Goal: Complete Application Form: Complete application form

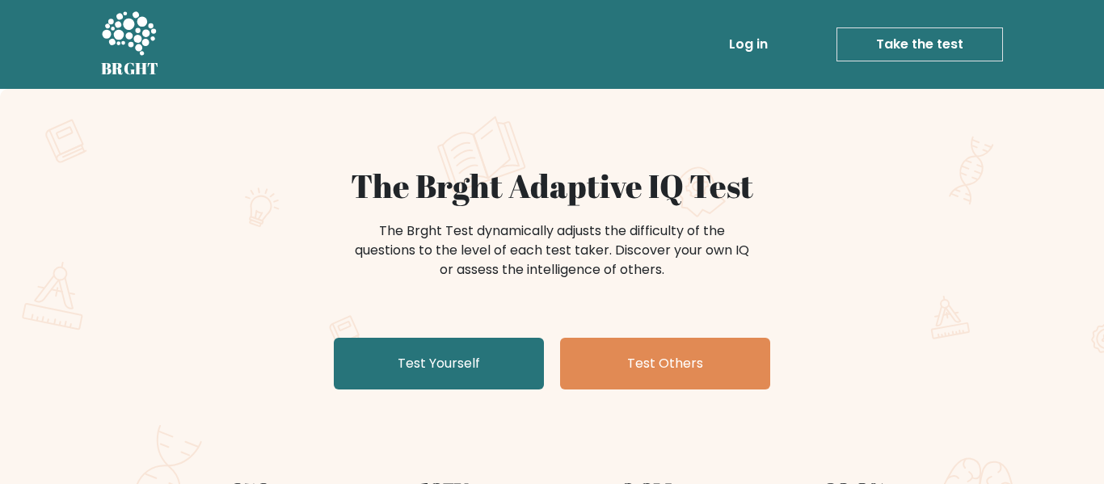
scroll to position [32, 0]
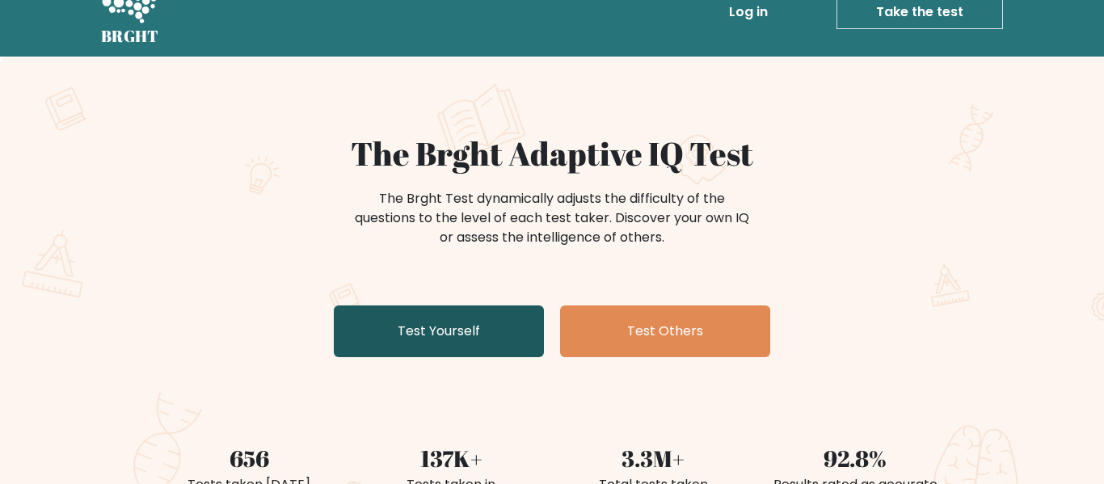
click at [460, 326] on link "Test Yourself" at bounding box center [439, 331] width 210 height 52
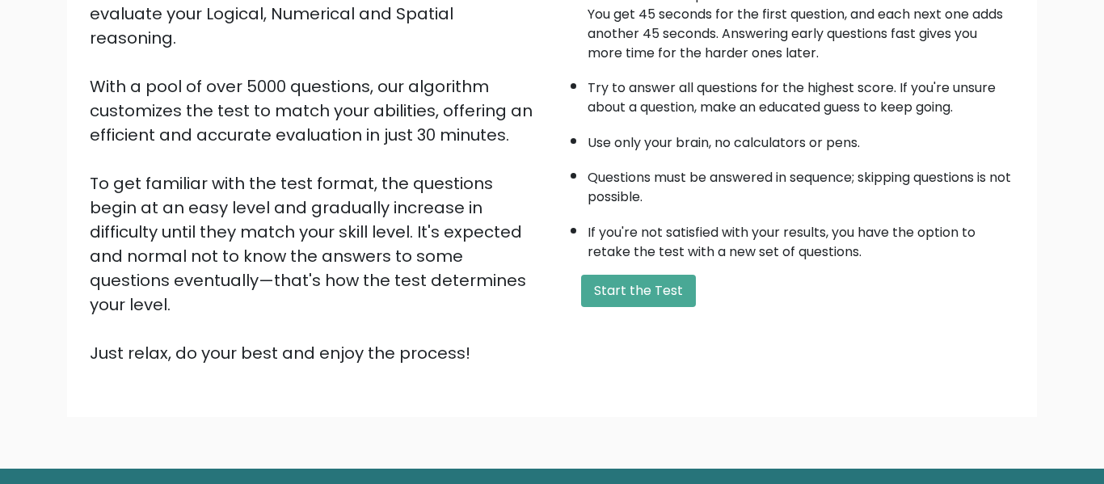
scroll to position [256, 0]
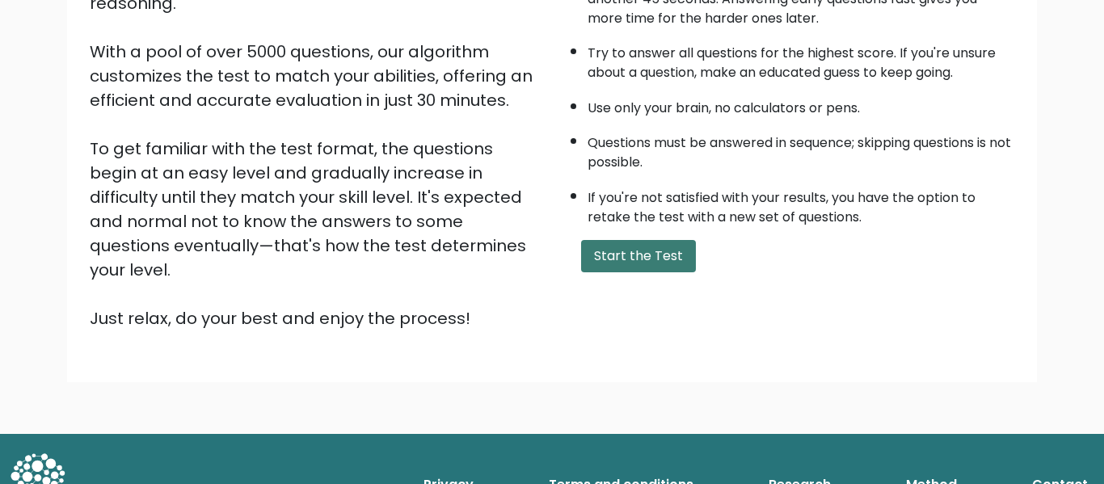
click at [600, 263] on button "Start the Test" at bounding box center [638, 256] width 115 height 32
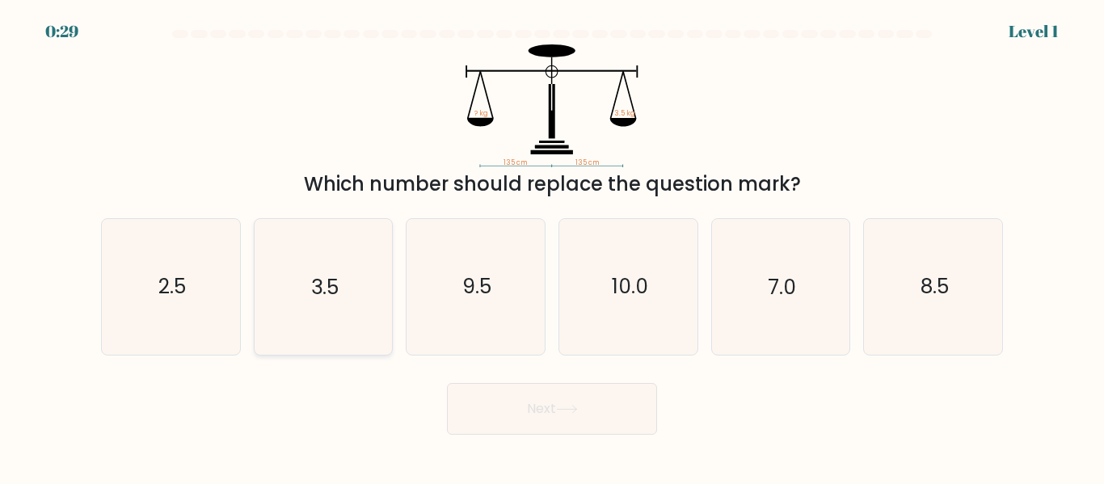
click at [311, 288] on text "3.5" at bounding box center [324, 287] width 27 height 28
click at [552, 246] on input "b. 3.5" at bounding box center [552, 244] width 1 height 4
radio input "true"
click at [538, 400] on button "Next" at bounding box center [552, 409] width 210 height 52
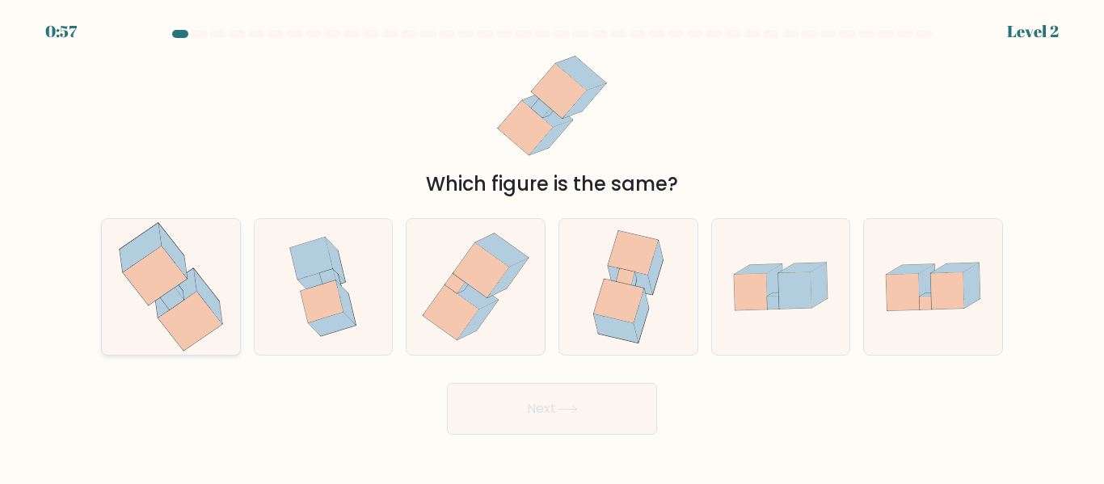
click at [183, 296] on icon at bounding box center [174, 292] width 41 height 48
click at [552, 246] on input "a." at bounding box center [552, 244] width 1 height 4
radio input "true"
click at [509, 417] on button "Next" at bounding box center [552, 409] width 210 height 52
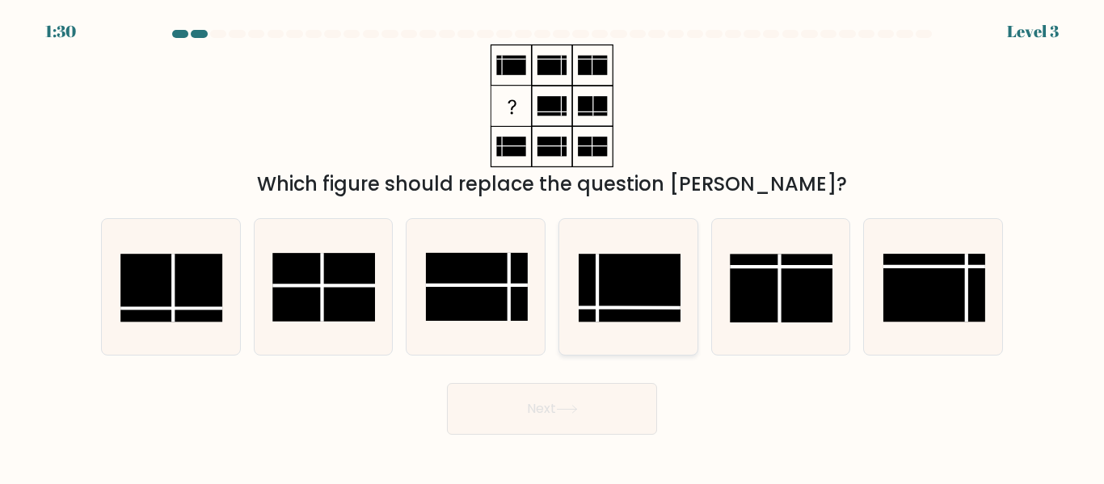
click at [660, 305] on rect at bounding box center [629, 288] width 102 height 68
click at [553, 246] on input "d." at bounding box center [552, 244] width 1 height 4
radio input "true"
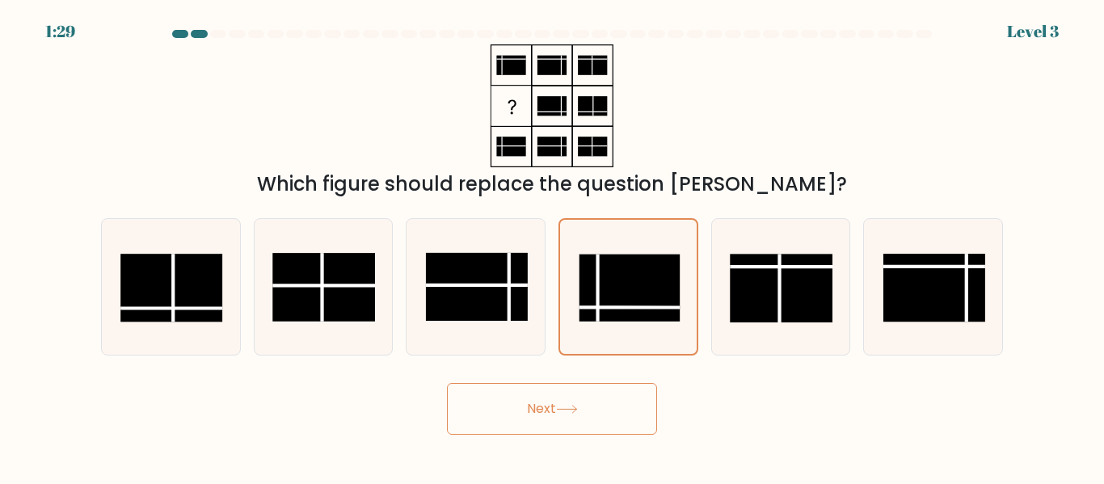
click at [581, 398] on button "Next" at bounding box center [552, 409] width 210 height 52
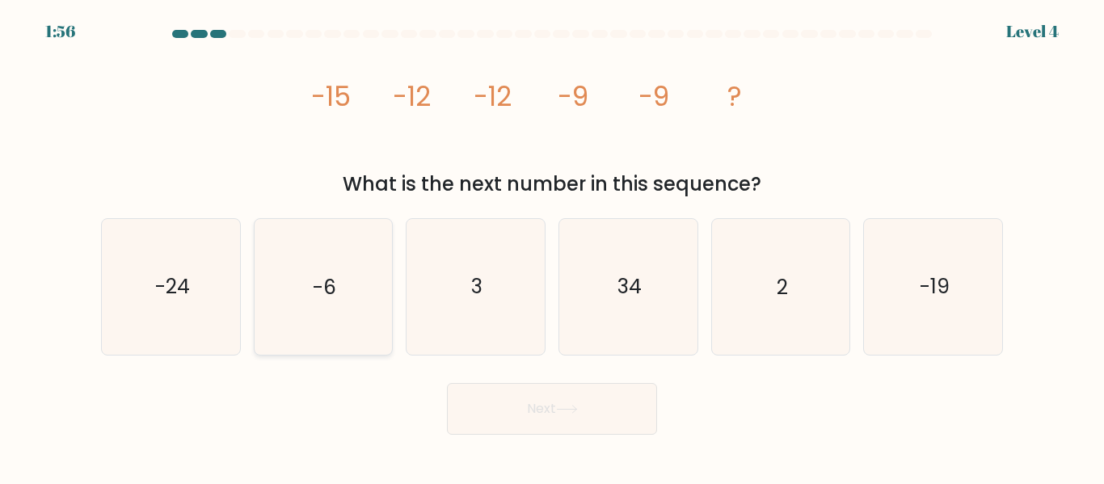
click at [349, 284] on icon "-6" at bounding box center [322, 286] width 135 height 135
click at [552, 246] on input "b. -6" at bounding box center [552, 244] width 1 height 4
radio input "true"
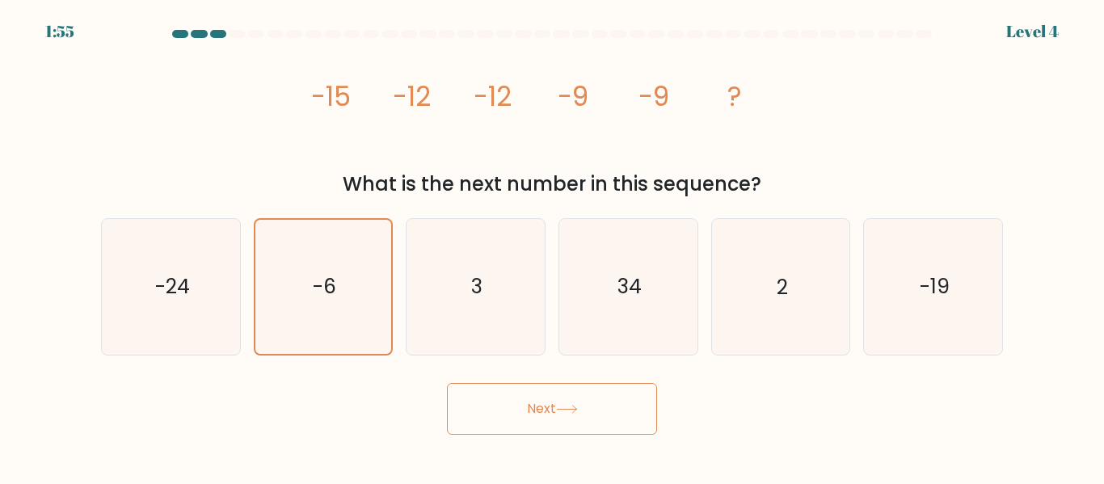
click at [524, 393] on button "Next" at bounding box center [552, 409] width 210 height 52
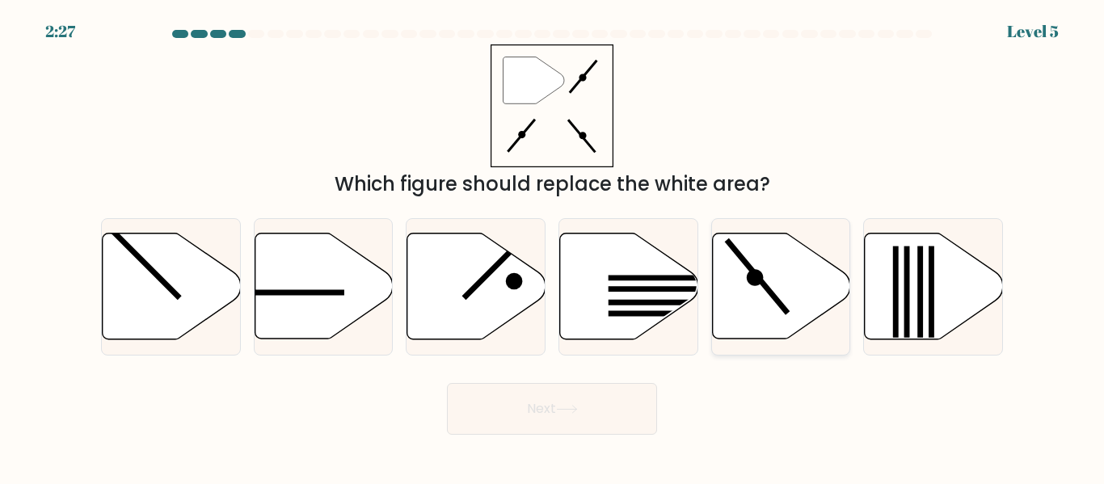
click at [762, 319] on icon at bounding box center [781, 286] width 138 height 106
click at [553, 246] on input "e." at bounding box center [552, 244] width 1 height 4
radio input "true"
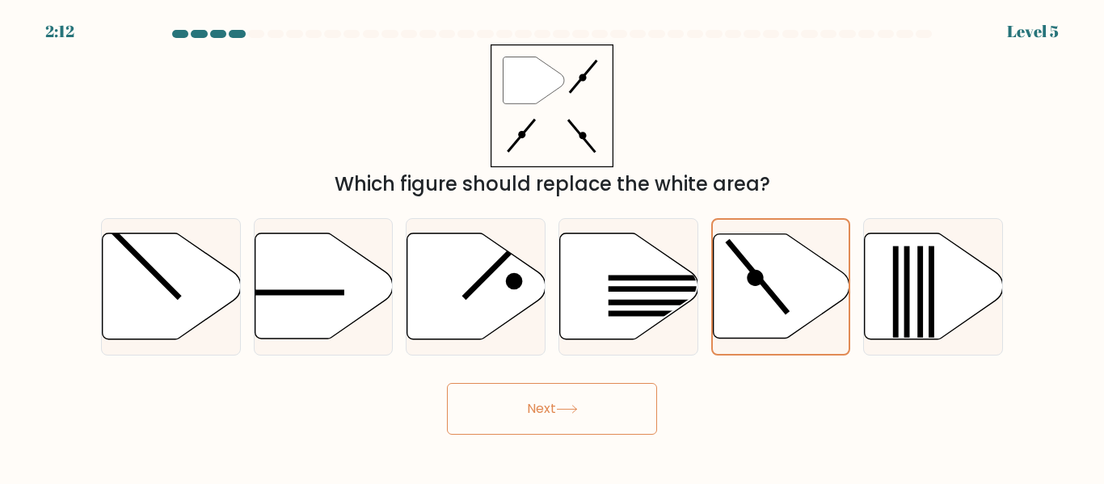
click at [547, 412] on button "Next" at bounding box center [552, 409] width 210 height 52
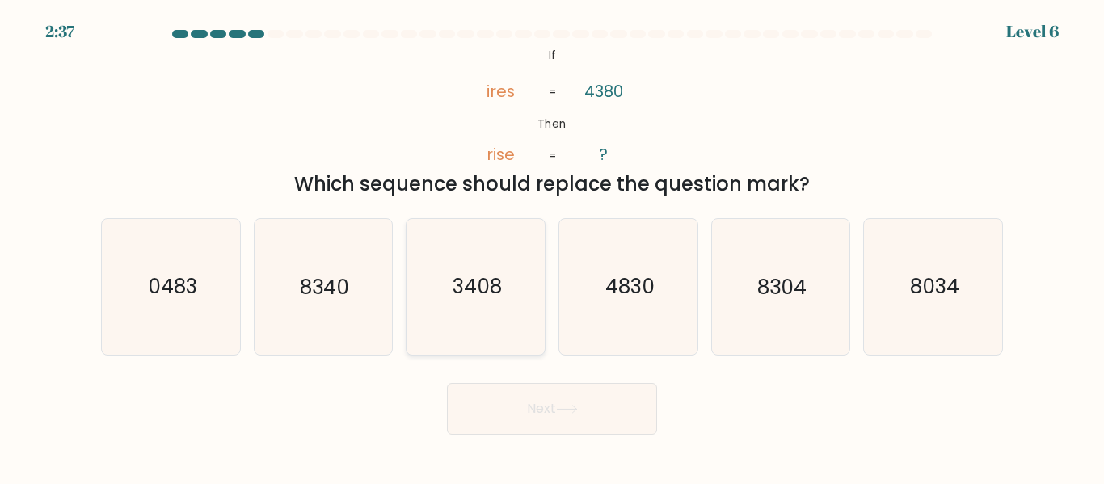
click at [468, 273] on text "3408" at bounding box center [476, 287] width 49 height 28
click at [552, 246] on input "c. 3408" at bounding box center [552, 244] width 1 height 4
radio input "true"
click at [630, 403] on button "Next" at bounding box center [552, 409] width 210 height 52
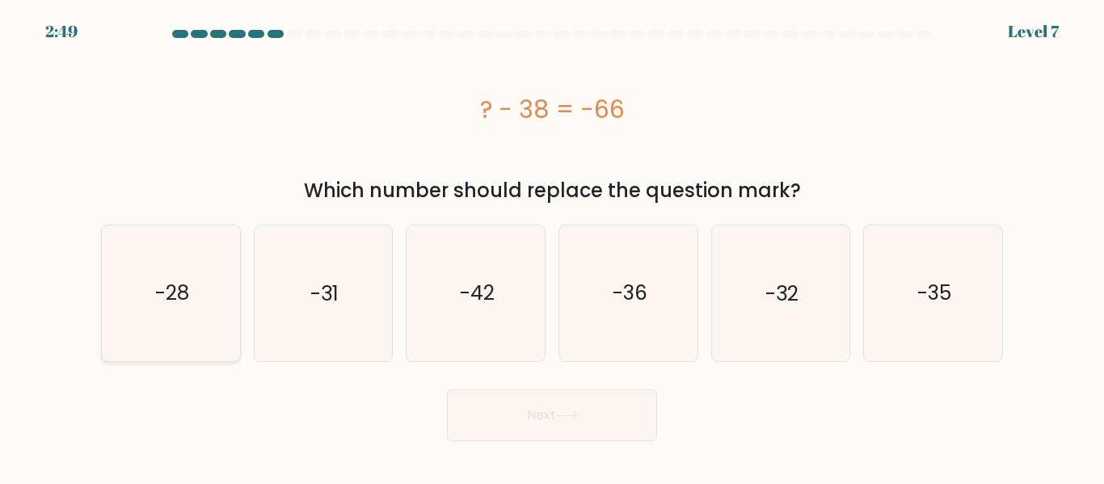
click at [184, 322] on icon "-28" at bounding box center [170, 292] width 135 height 135
click at [552, 246] on input "a. -28" at bounding box center [552, 244] width 1 height 4
radio input "true"
click at [560, 431] on button "Next" at bounding box center [552, 415] width 210 height 52
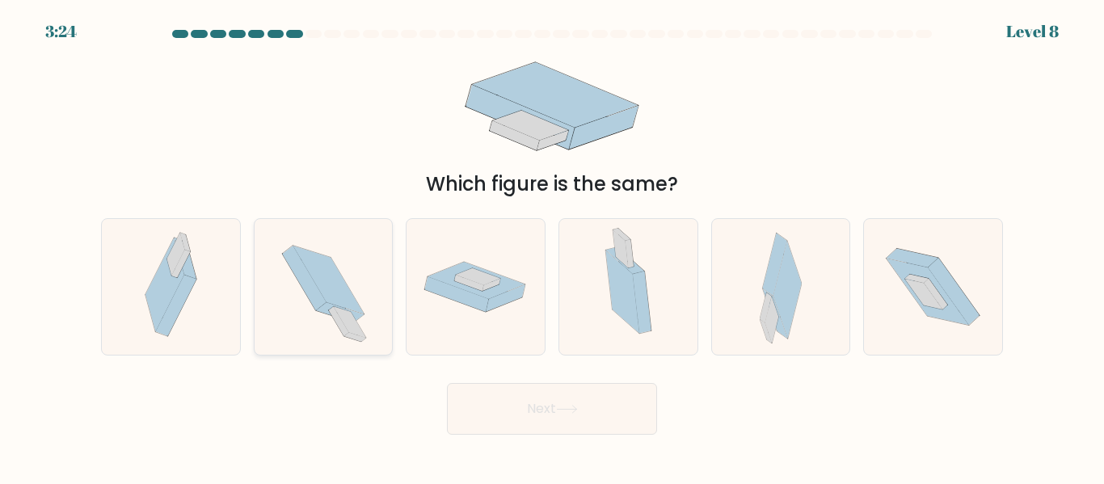
click at [322, 307] on icon at bounding box center [341, 312] width 48 height 19
click at [552, 246] on input "b." at bounding box center [552, 244] width 1 height 4
radio input "true"
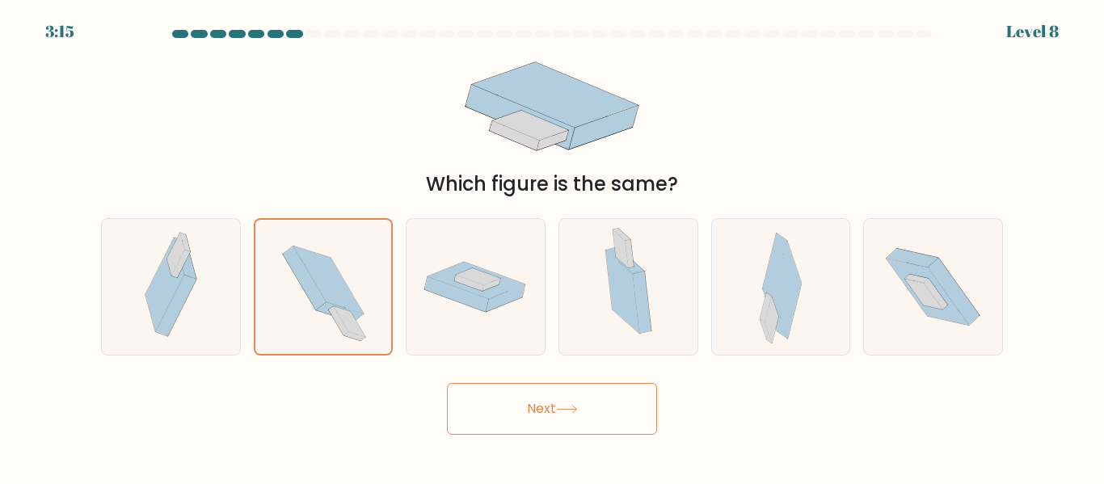
click at [576, 399] on button "Next" at bounding box center [552, 409] width 210 height 52
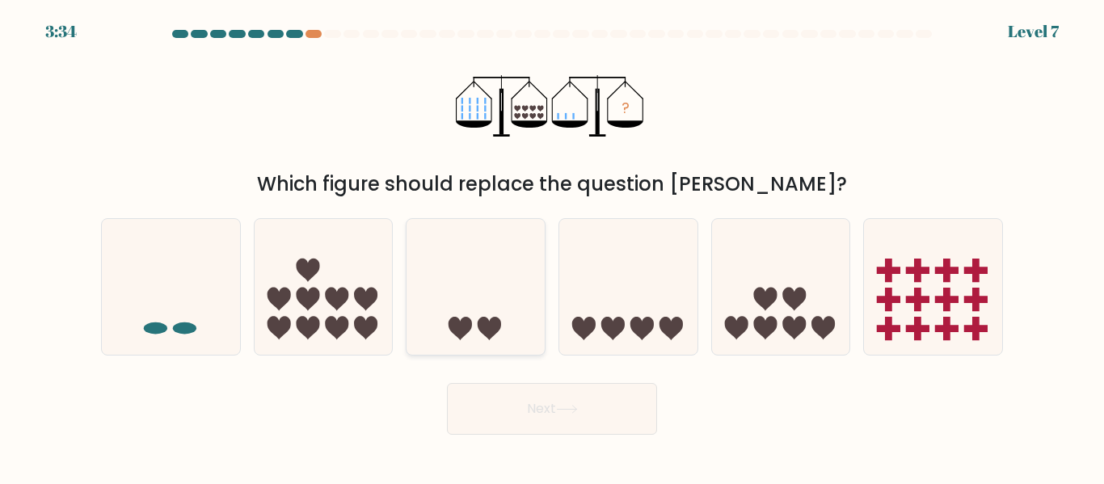
click at [529, 345] on div at bounding box center [476, 286] width 140 height 137
click at [552, 246] on input "c." at bounding box center [552, 244] width 1 height 4
radio input "true"
click at [545, 409] on button "Next" at bounding box center [552, 409] width 210 height 52
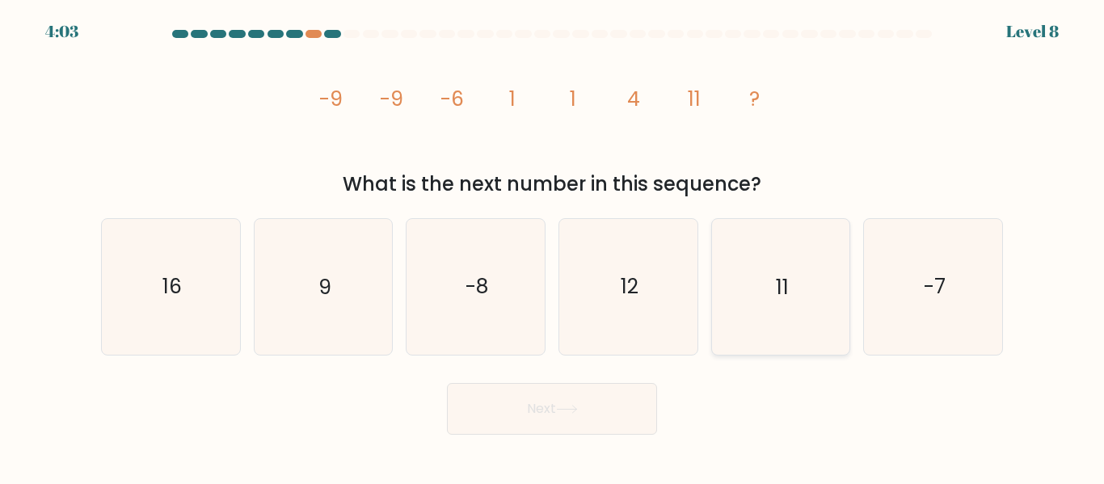
click at [788, 318] on icon "11" at bounding box center [780, 286] width 135 height 135
click at [553, 246] on input "e. 11" at bounding box center [552, 244] width 1 height 4
radio input "true"
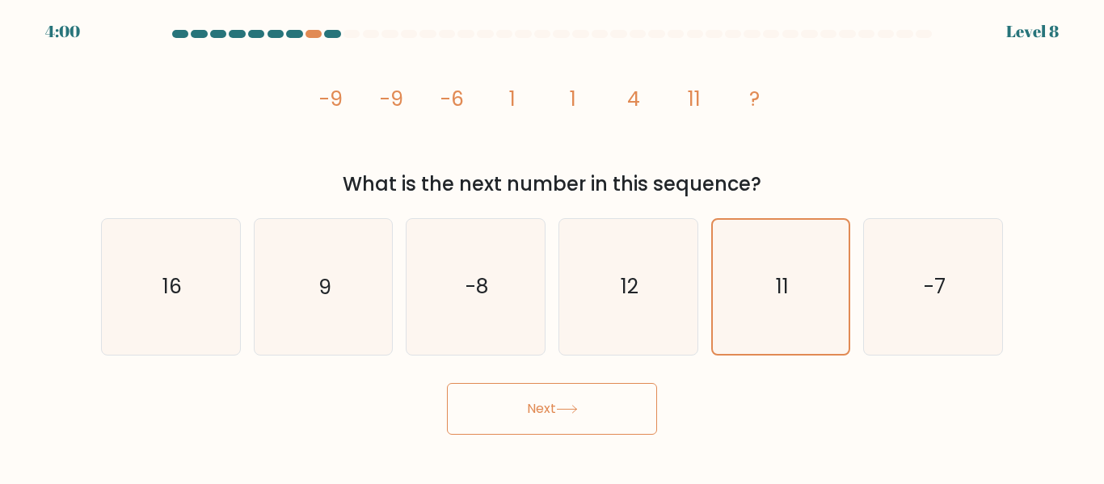
click at [564, 425] on button "Next" at bounding box center [552, 409] width 210 height 52
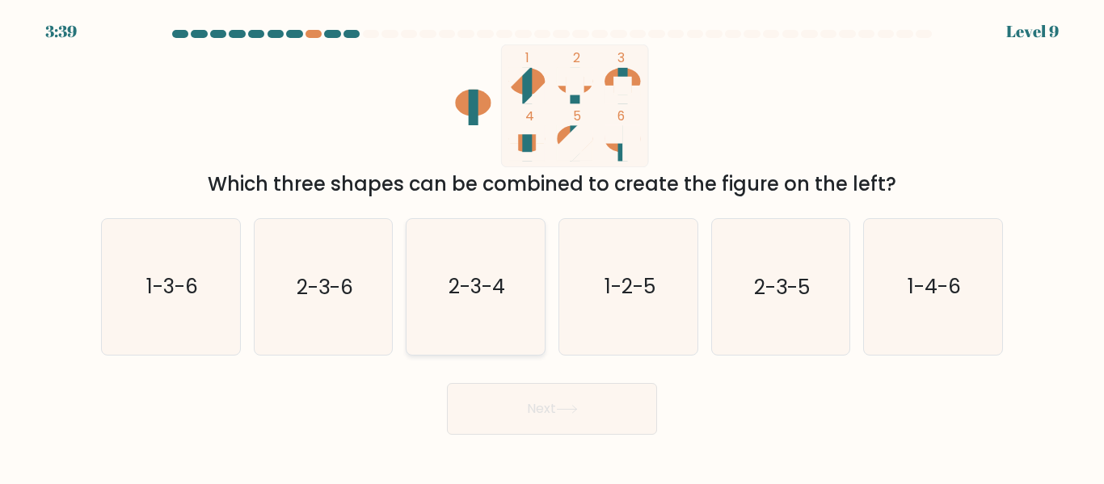
click at [456, 318] on icon "2-3-4" at bounding box center [475, 286] width 135 height 135
click at [552, 246] on input "c. 2-3-4" at bounding box center [552, 244] width 1 height 4
radio input "true"
click at [629, 419] on button "Next" at bounding box center [552, 409] width 210 height 52
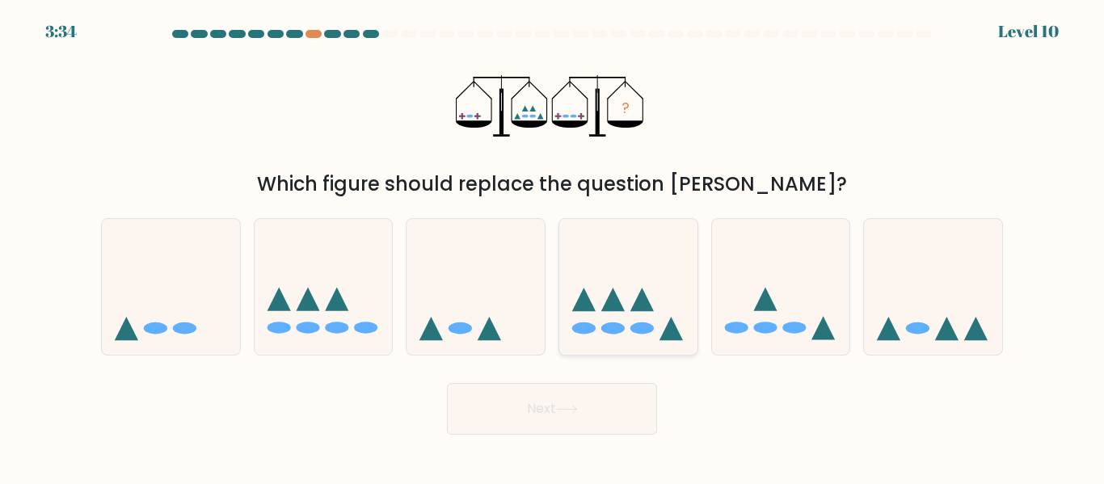
click at [641, 331] on ellipse at bounding box center [641, 328] width 23 height 12
click at [553, 246] on input "d." at bounding box center [552, 244] width 1 height 4
radio input "true"
click at [577, 428] on button "Next" at bounding box center [552, 409] width 210 height 52
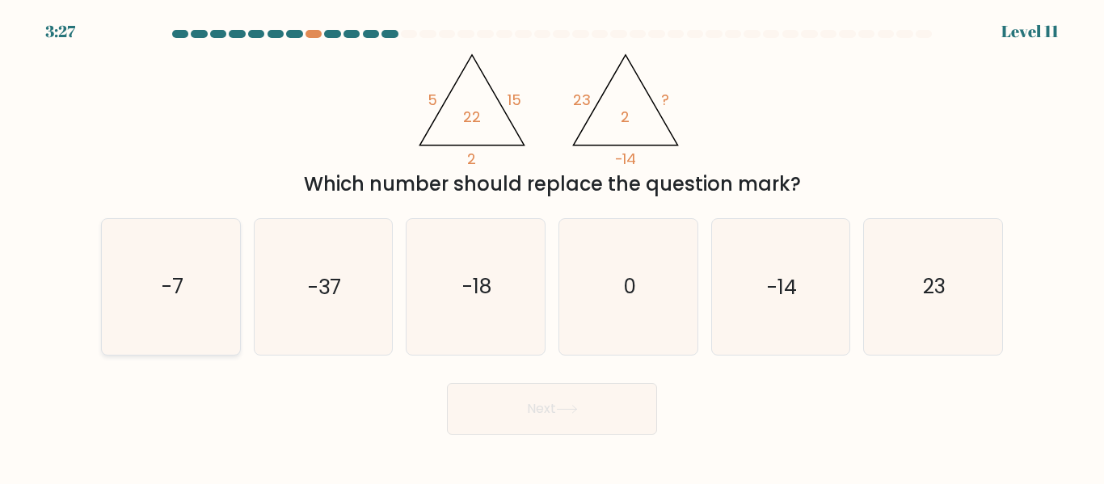
click at [189, 226] on icon "-7" at bounding box center [170, 286] width 135 height 135
click at [552, 242] on input "a. -7" at bounding box center [552, 244] width 1 height 4
radio input "true"
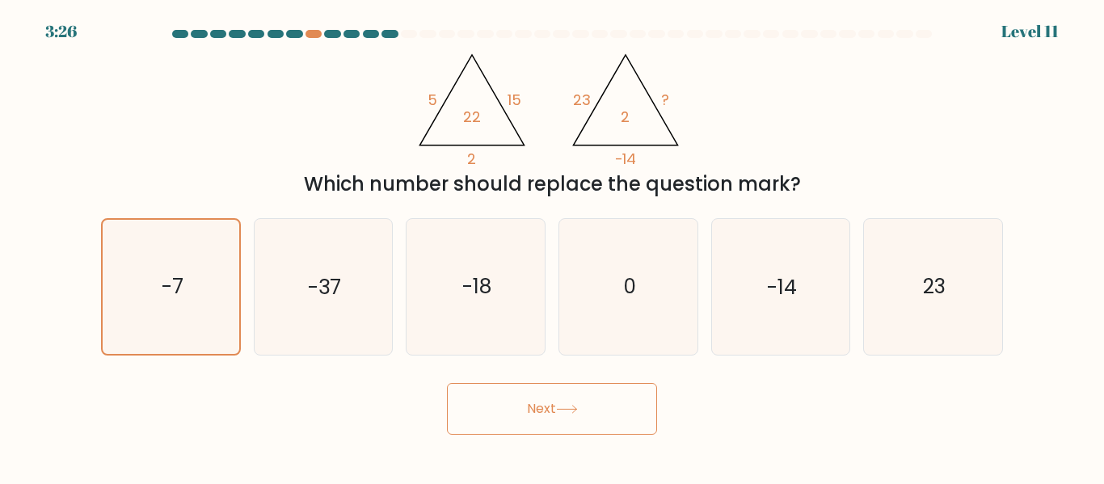
click at [492, 413] on button "Next" at bounding box center [552, 409] width 210 height 52
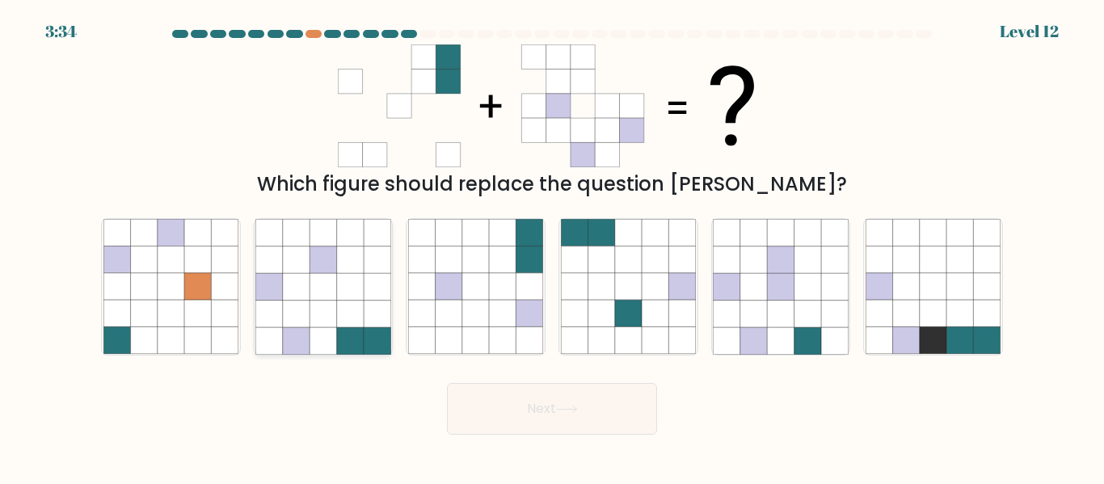
click at [316, 343] on icon at bounding box center [322, 340] width 27 height 27
click at [552, 246] on input "b." at bounding box center [552, 244] width 1 height 4
radio input "true"
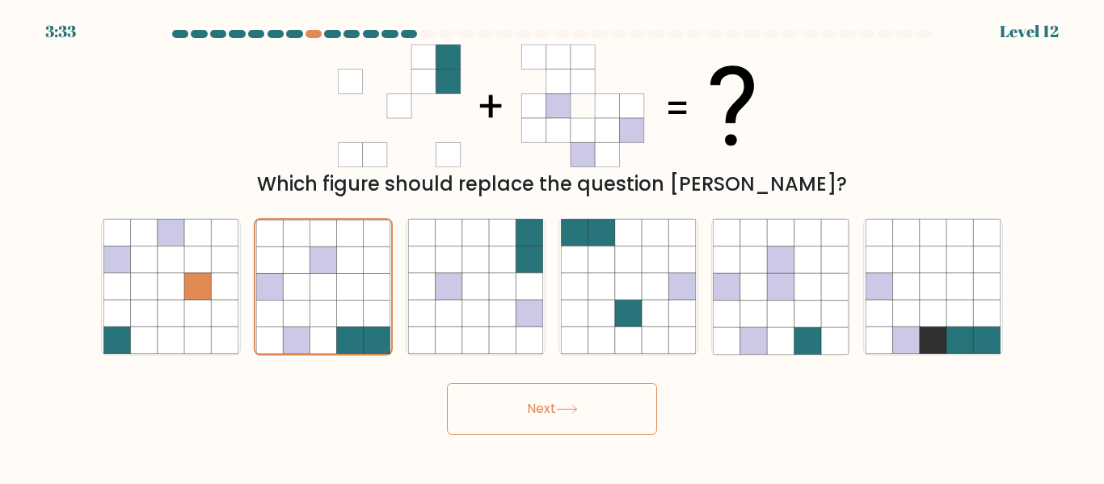
click at [502, 393] on button "Next" at bounding box center [552, 409] width 210 height 52
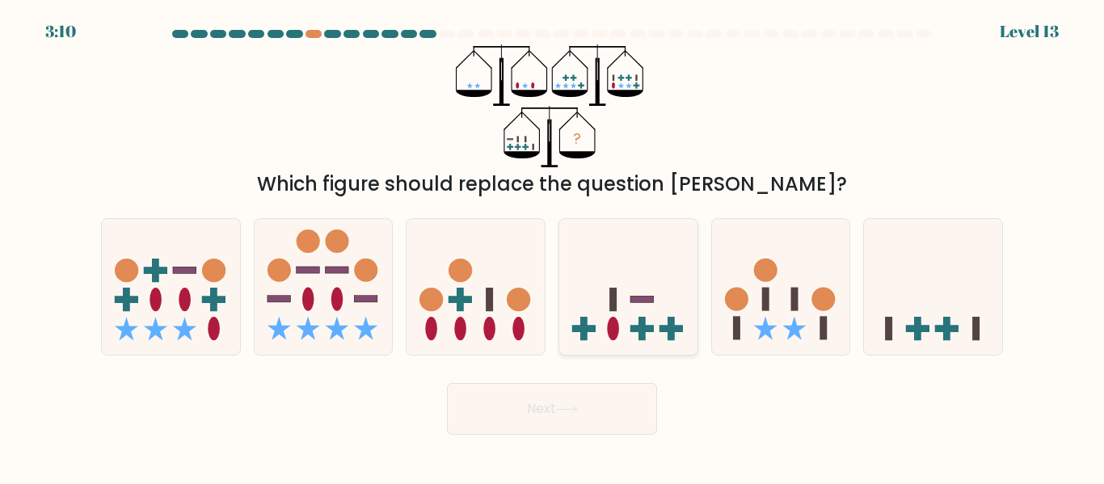
click at [659, 255] on icon at bounding box center [628, 286] width 138 height 114
click at [553, 246] on input "d." at bounding box center [552, 244] width 1 height 4
radio input "true"
click at [646, 401] on button "Next" at bounding box center [552, 409] width 210 height 52
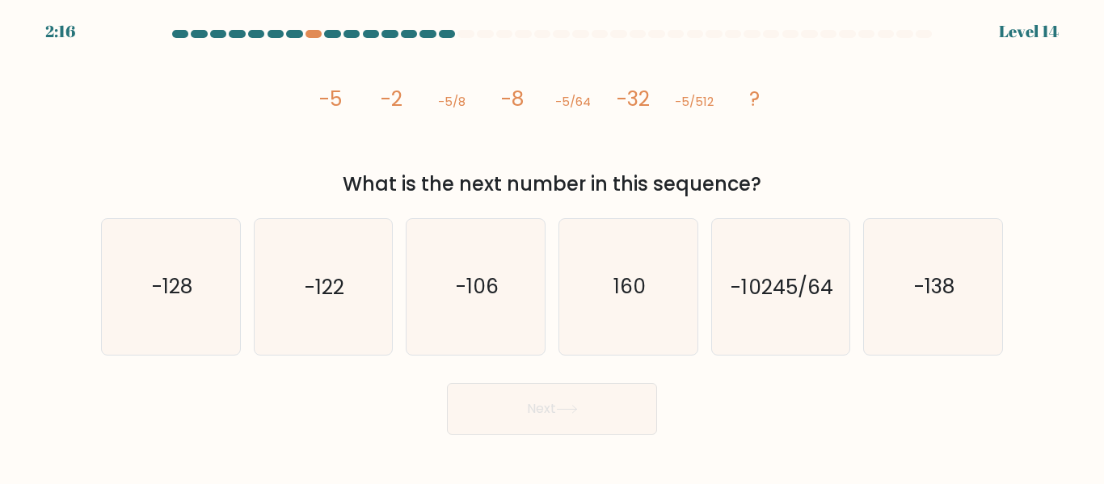
click at [269, 453] on body "2:16 Level 14" at bounding box center [552, 242] width 1104 height 484
click at [522, 261] on icon "-106" at bounding box center [475, 286] width 135 height 135
click at [552, 246] on input "c. -106" at bounding box center [552, 244] width 1 height 4
radio input "true"
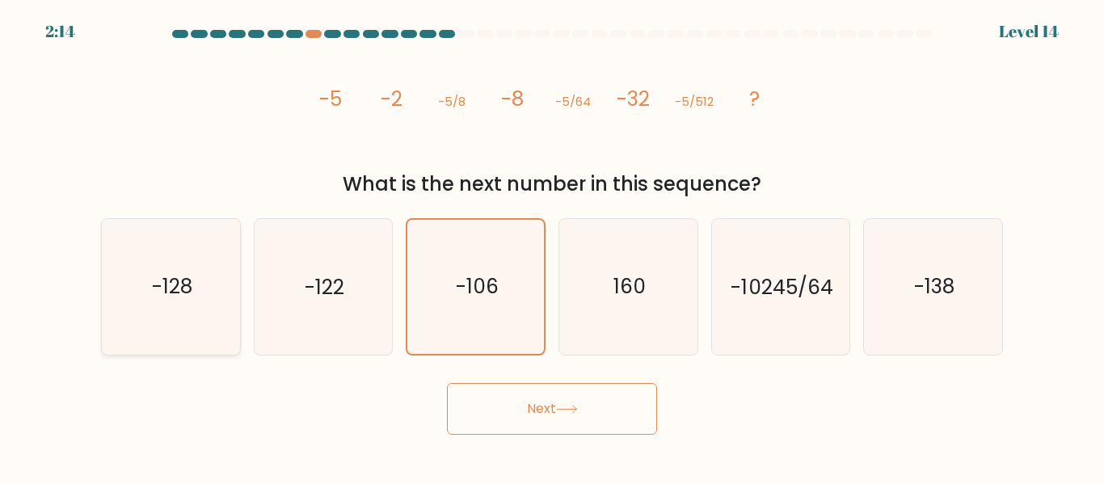
click at [196, 292] on icon "-128" at bounding box center [170, 286] width 135 height 135
click at [552, 246] on input "a. -128" at bounding box center [552, 244] width 1 height 4
radio input "true"
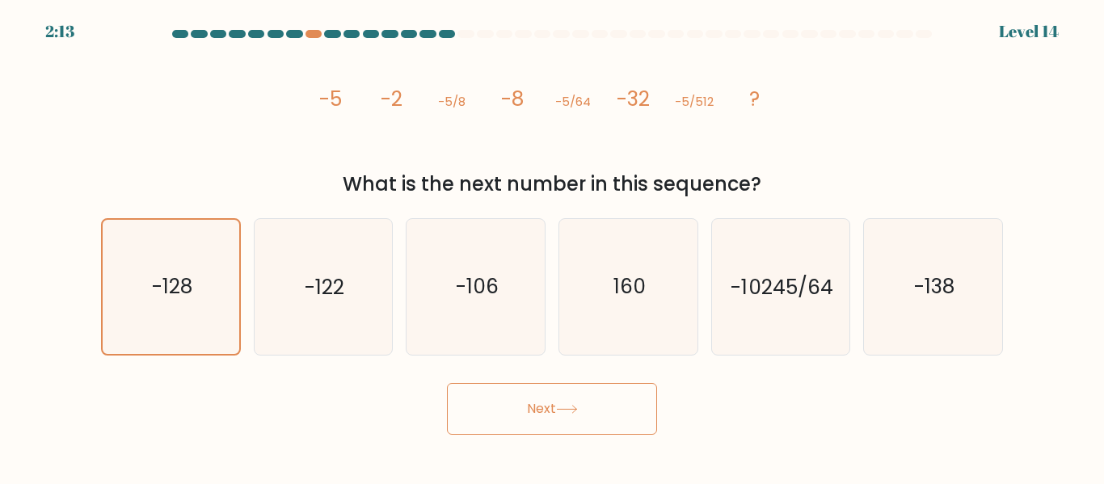
click at [507, 396] on button "Next" at bounding box center [552, 409] width 210 height 52
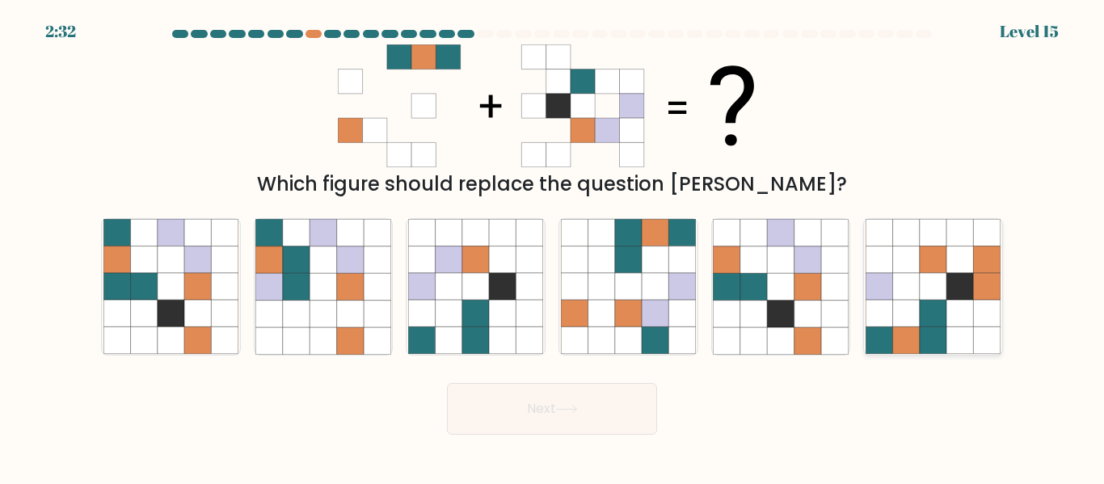
click at [953, 331] on icon at bounding box center [959, 340] width 27 height 27
click at [553, 246] on input "f." at bounding box center [552, 244] width 1 height 4
radio input "true"
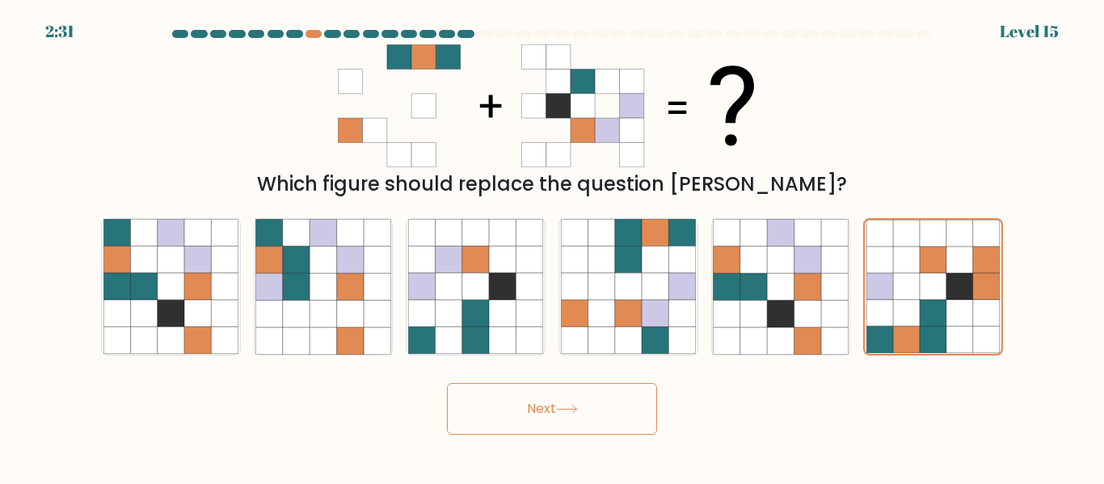
click at [553, 413] on button "Next" at bounding box center [552, 409] width 210 height 52
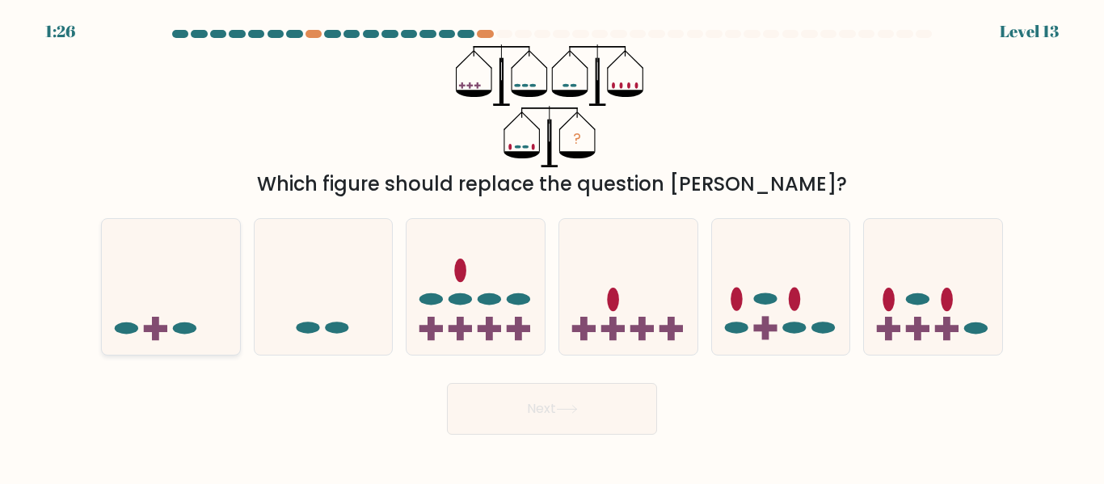
click at [167, 263] on icon at bounding box center [171, 286] width 138 height 114
click at [552, 246] on input "a." at bounding box center [552, 244] width 1 height 4
radio input "true"
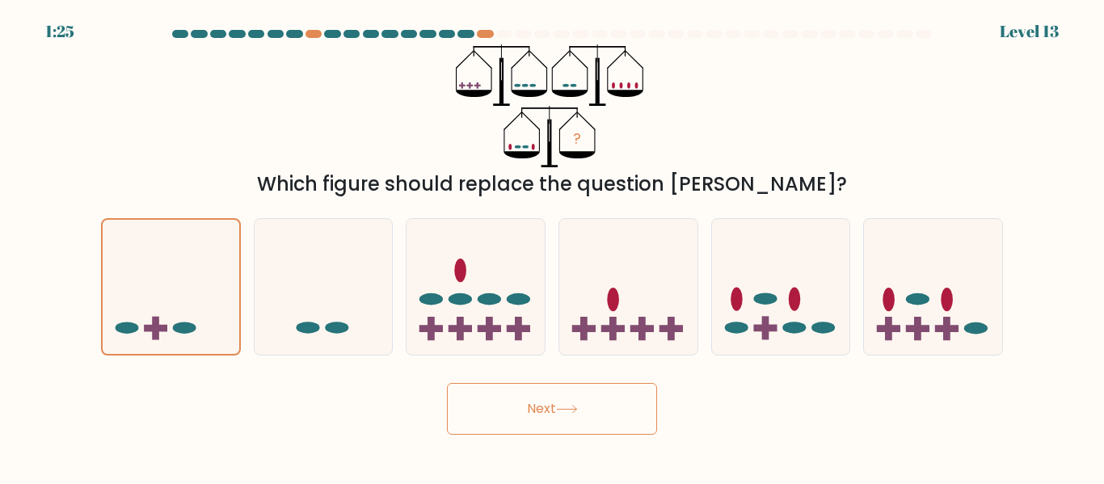
click at [554, 411] on button "Next" at bounding box center [552, 409] width 210 height 52
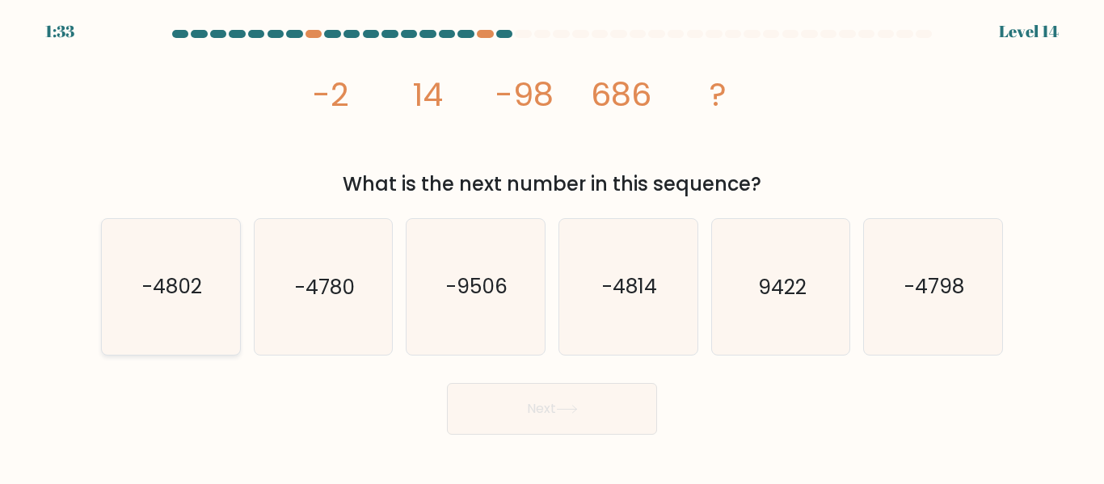
click at [127, 252] on icon "-4802" at bounding box center [170, 286] width 135 height 135
click at [552, 246] on input "a. -4802" at bounding box center [552, 244] width 1 height 4
radio input "true"
click at [515, 390] on button "Next" at bounding box center [552, 409] width 210 height 52
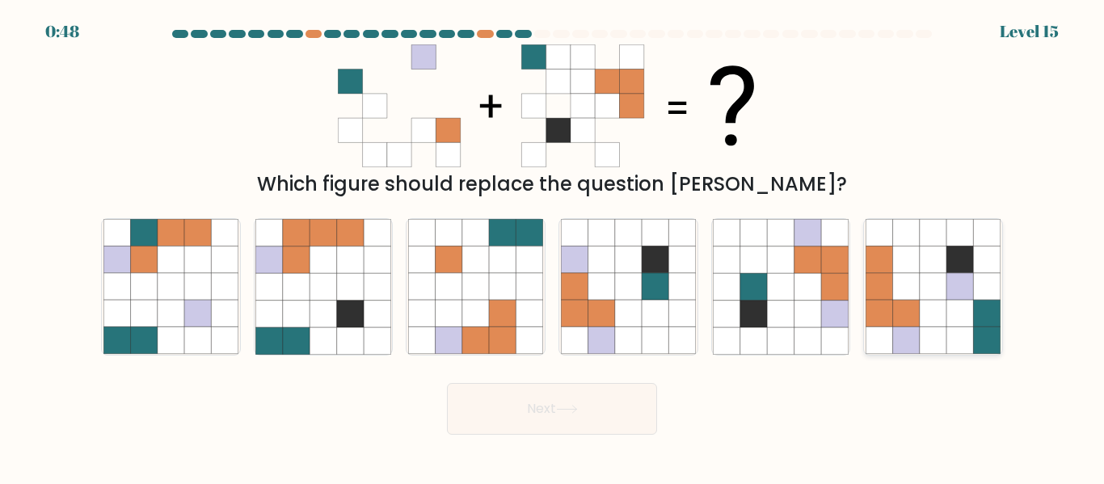
click at [902, 308] on icon at bounding box center [906, 314] width 27 height 27
click at [553, 246] on input "f." at bounding box center [552, 244] width 1 height 4
radio input "true"
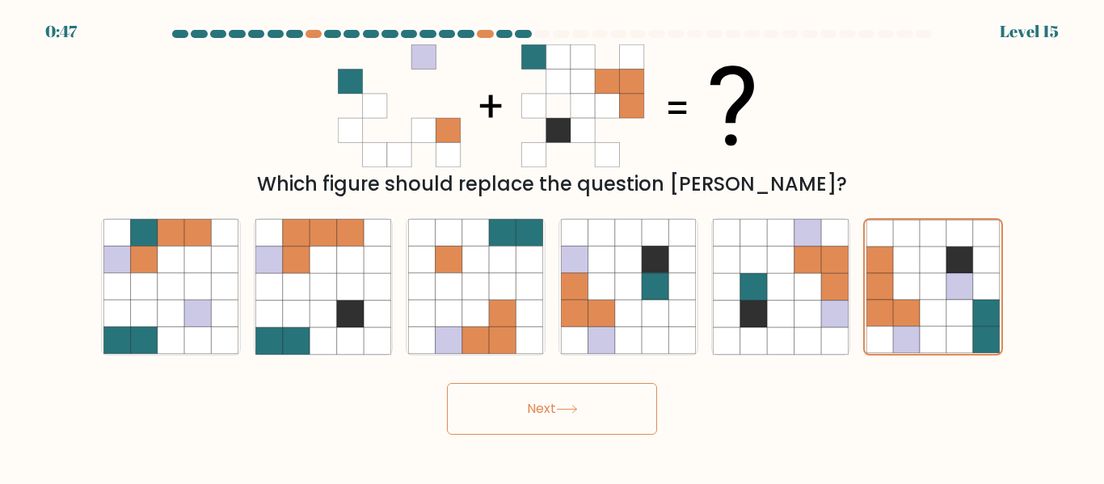
click at [549, 434] on button "Next" at bounding box center [552, 409] width 210 height 52
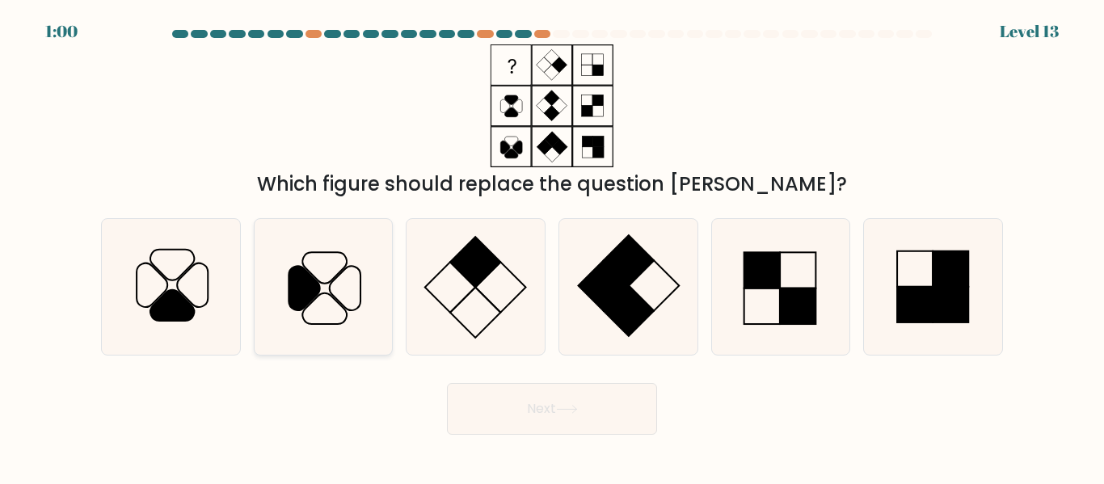
click at [318, 303] on icon at bounding box center [322, 286] width 135 height 135
click at [552, 246] on input "b." at bounding box center [552, 244] width 1 height 4
radio input "true"
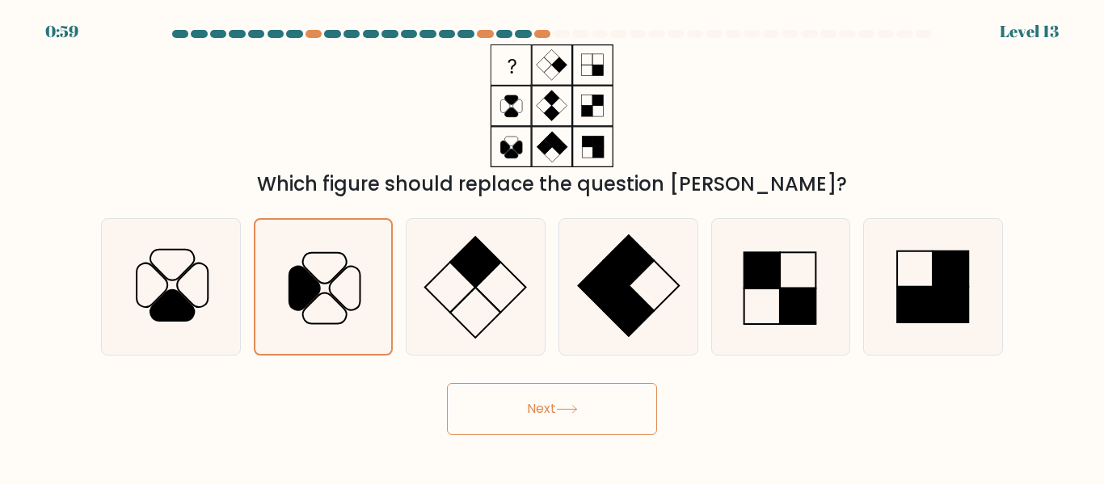
click at [611, 420] on button "Next" at bounding box center [552, 409] width 210 height 52
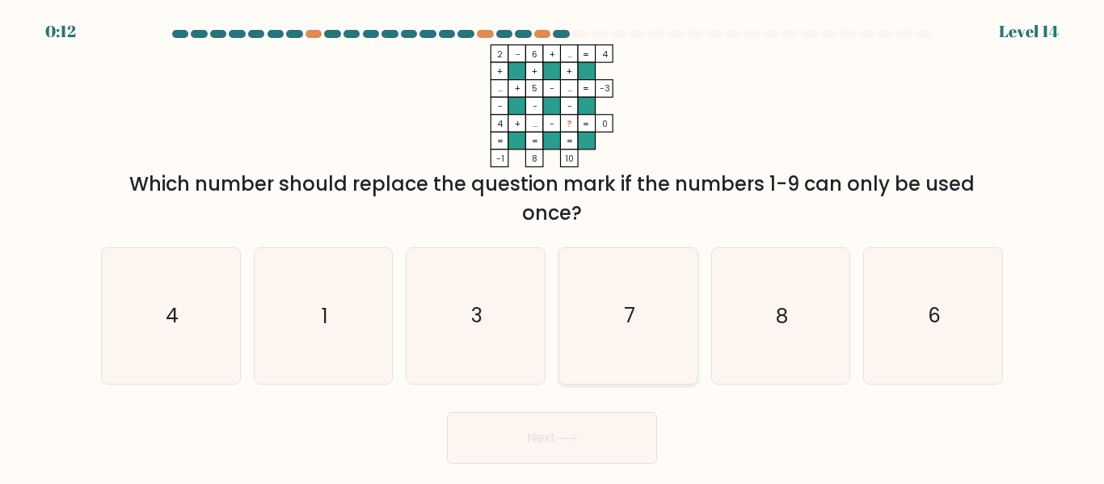
click at [674, 314] on icon "7" at bounding box center [628, 315] width 135 height 135
click at [553, 246] on input "d. 7" at bounding box center [552, 244] width 1 height 4
radio input "true"
click at [617, 431] on button "Next" at bounding box center [552, 438] width 210 height 52
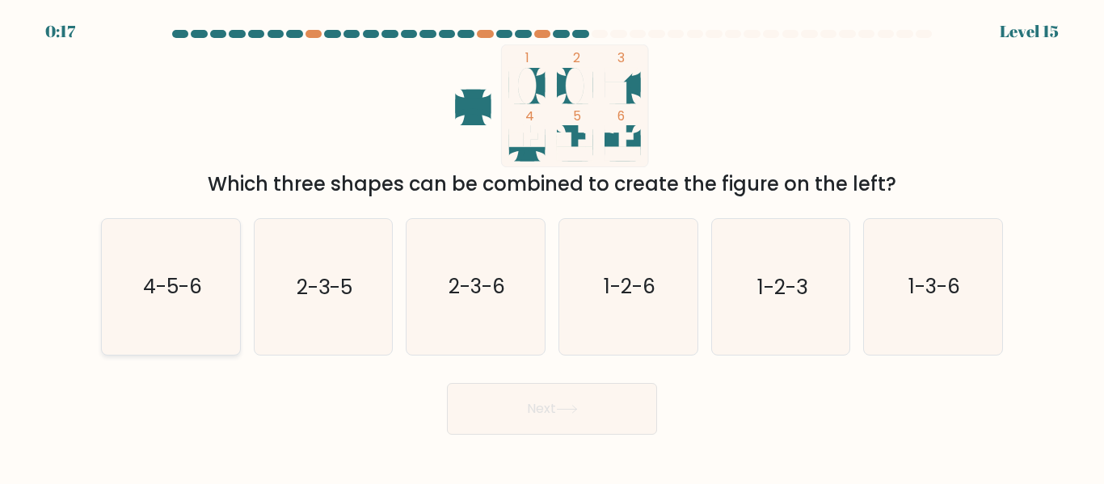
click at [143, 324] on icon "4-5-6" at bounding box center [170, 286] width 135 height 135
click at [552, 246] on input "a. 4-5-6" at bounding box center [552, 244] width 1 height 4
radio input "true"
click at [572, 393] on button "Next" at bounding box center [552, 409] width 210 height 52
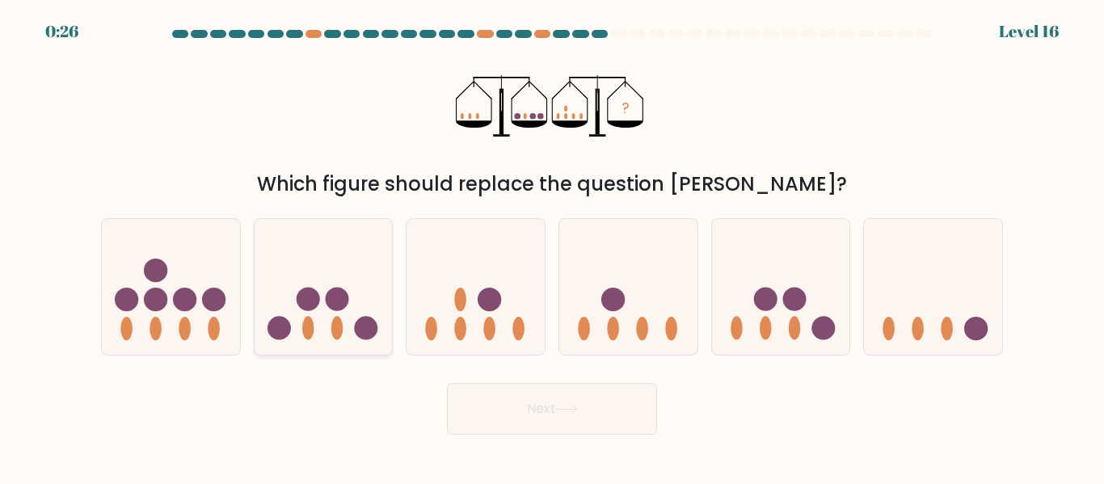
click at [301, 276] on icon at bounding box center [323, 286] width 138 height 114
click at [552, 246] on input "b." at bounding box center [552, 244] width 1 height 4
radio input "true"
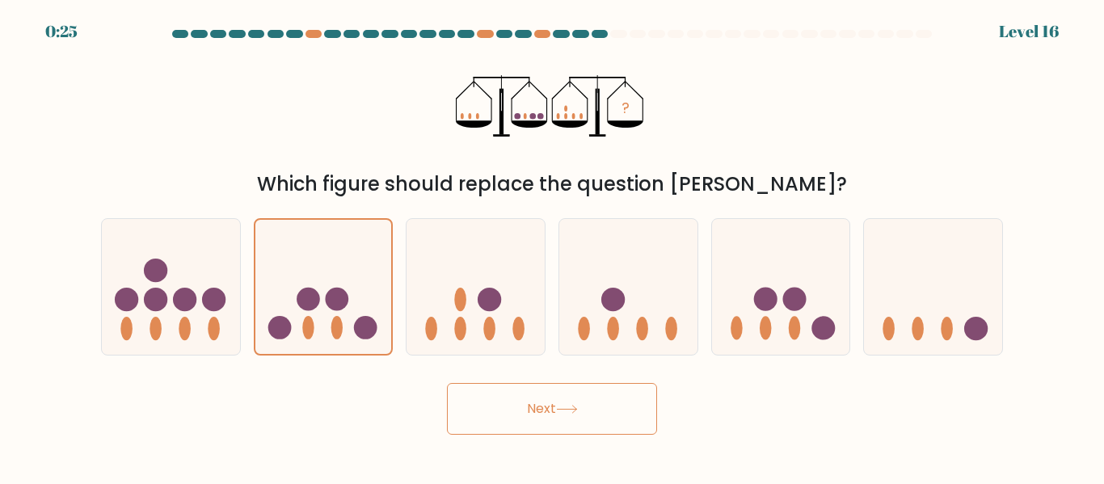
click at [522, 410] on button "Next" at bounding box center [552, 409] width 210 height 52
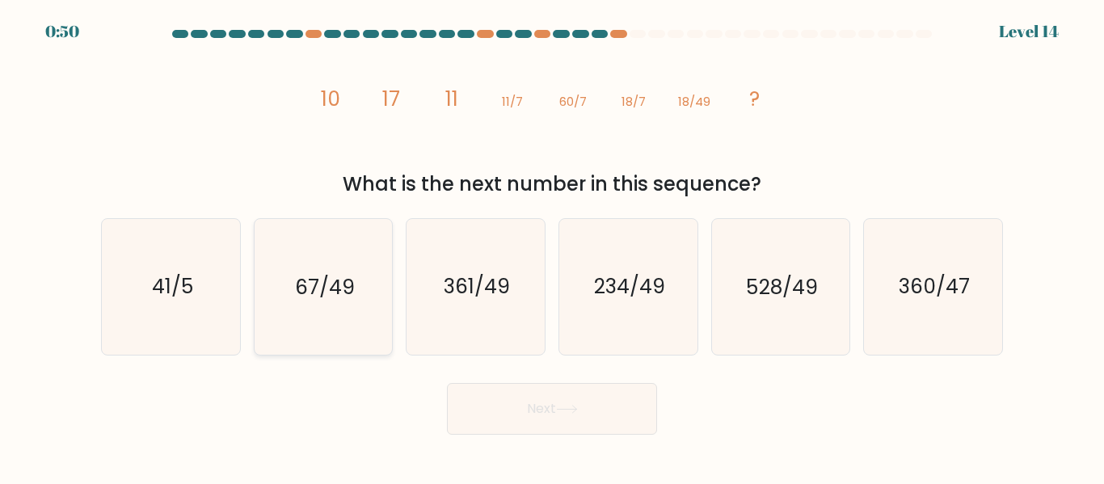
click at [307, 288] on text "67/49" at bounding box center [325, 287] width 60 height 28
click at [552, 246] on input "b. 67/49" at bounding box center [552, 244] width 1 height 4
radio input "true"
click at [646, 420] on button "Next" at bounding box center [552, 409] width 210 height 52
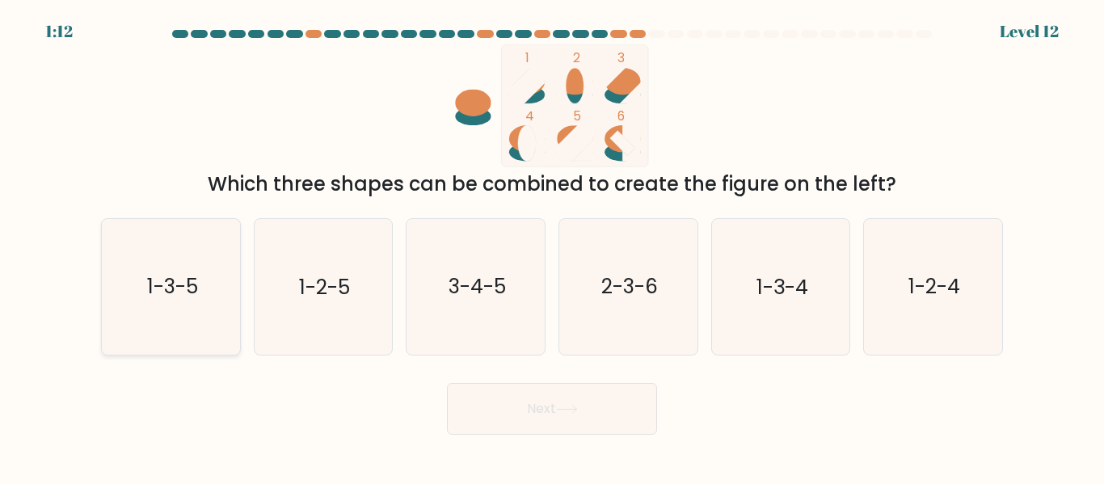
click at [177, 309] on icon "1-3-5" at bounding box center [170, 286] width 135 height 135
click at [552, 246] on input "a. 1-3-5" at bounding box center [552, 244] width 1 height 4
radio input "true"
click at [484, 406] on button "Next" at bounding box center [552, 409] width 210 height 52
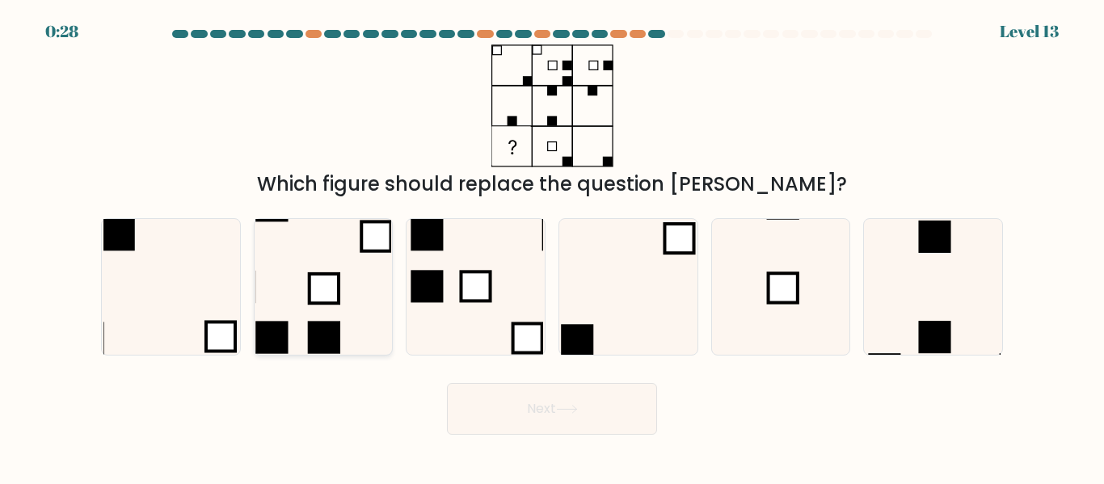
click at [367, 232] on rect at bounding box center [375, 236] width 29 height 29
click at [552, 242] on input "b." at bounding box center [552, 244] width 1 height 4
radio input "true"
click at [509, 414] on button "Next" at bounding box center [552, 409] width 210 height 52
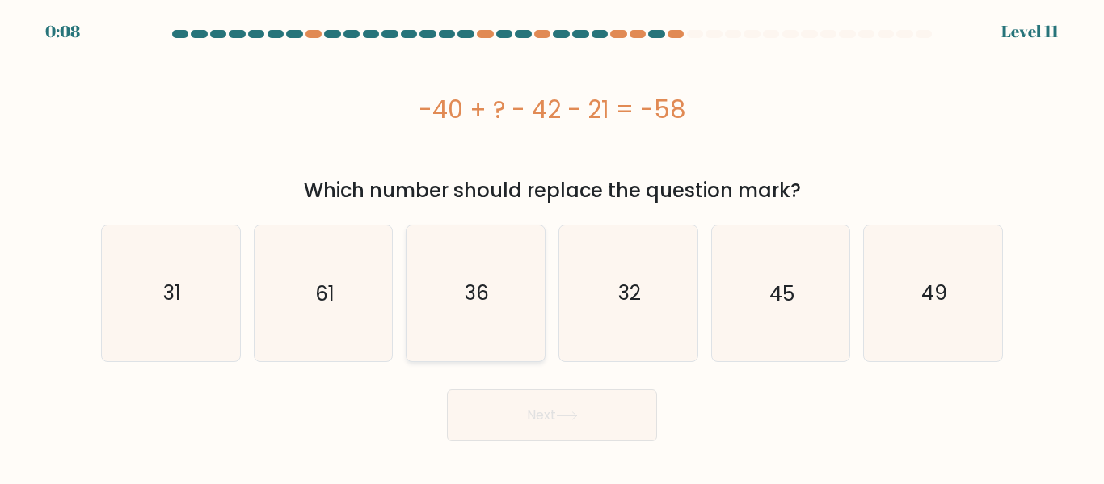
click at [496, 284] on icon "36" at bounding box center [475, 292] width 135 height 135
click at [552, 246] on input "c. 36" at bounding box center [552, 244] width 1 height 4
radio input "true"
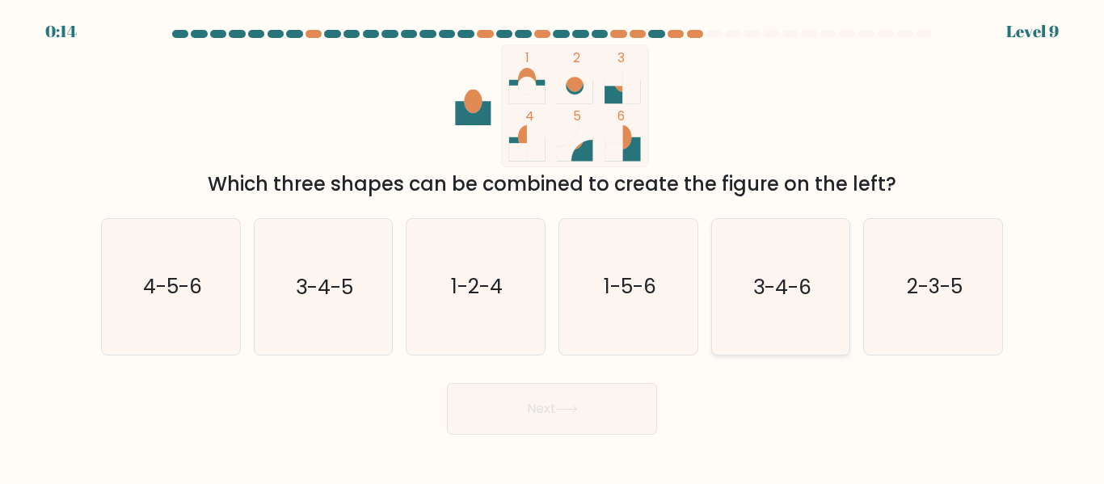
click at [778, 321] on icon "3-4-6" at bounding box center [780, 286] width 135 height 135
click at [553, 246] on input "e. 3-4-6" at bounding box center [552, 244] width 1 height 4
radio input "true"
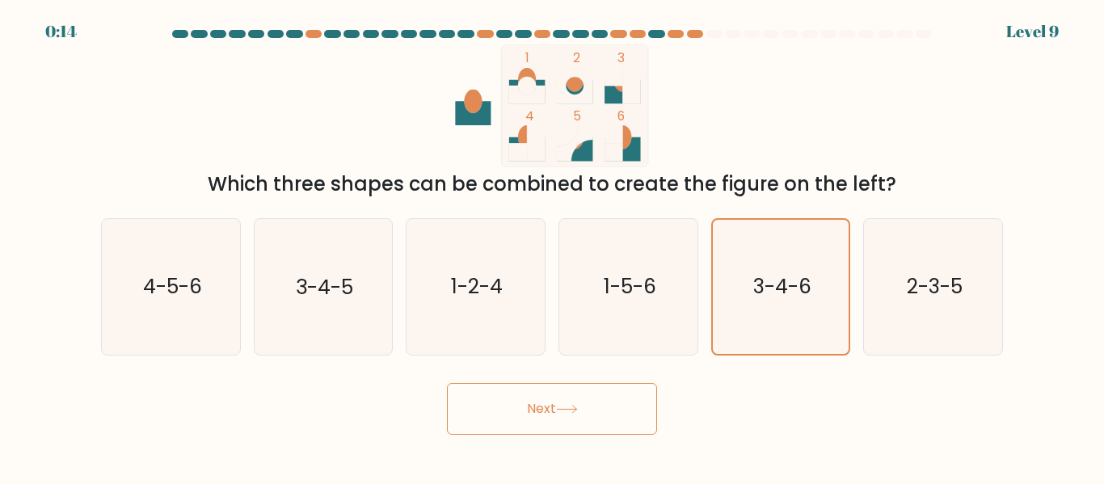
click at [582, 406] on button "Next" at bounding box center [552, 409] width 210 height 52
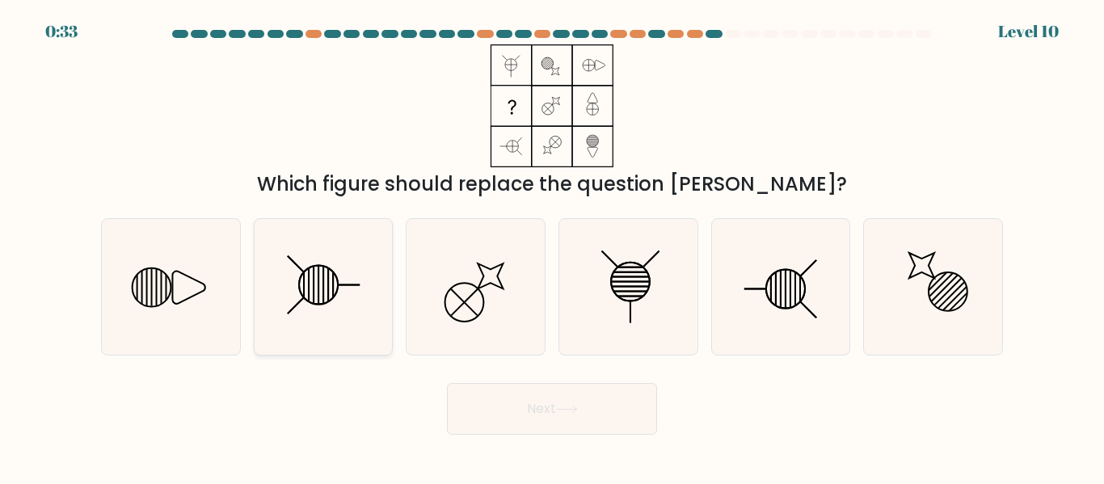
click at [357, 310] on icon at bounding box center [322, 286] width 135 height 135
click at [552, 246] on input "b." at bounding box center [552, 244] width 1 height 4
radio input "true"
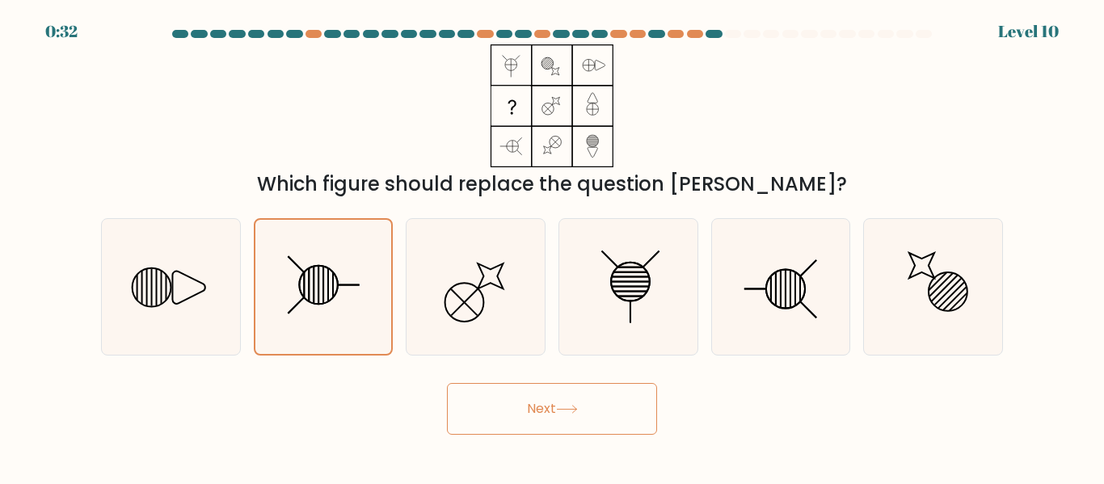
click at [473, 385] on button "Next" at bounding box center [552, 409] width 210 height 52
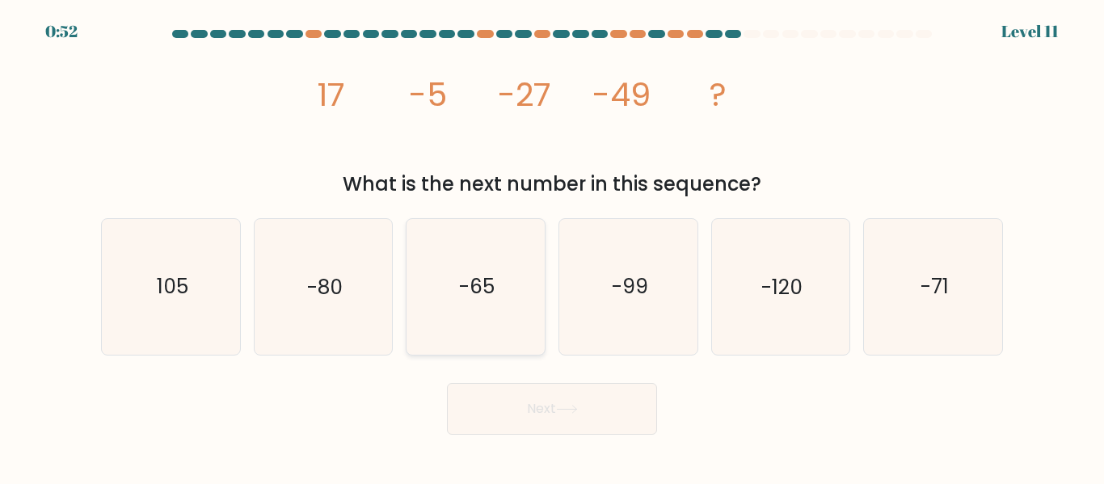
click at [456, 241] on icon "-65" at bounding box center [475, 286] width 135 height 135
click at [552, 242] on input "c. -65" at bounding box center [552, 244] width 1 height 4
radio input "true"
click at [578, 399] on button "Next" at bounding box center [552, 409] width 210 height 52
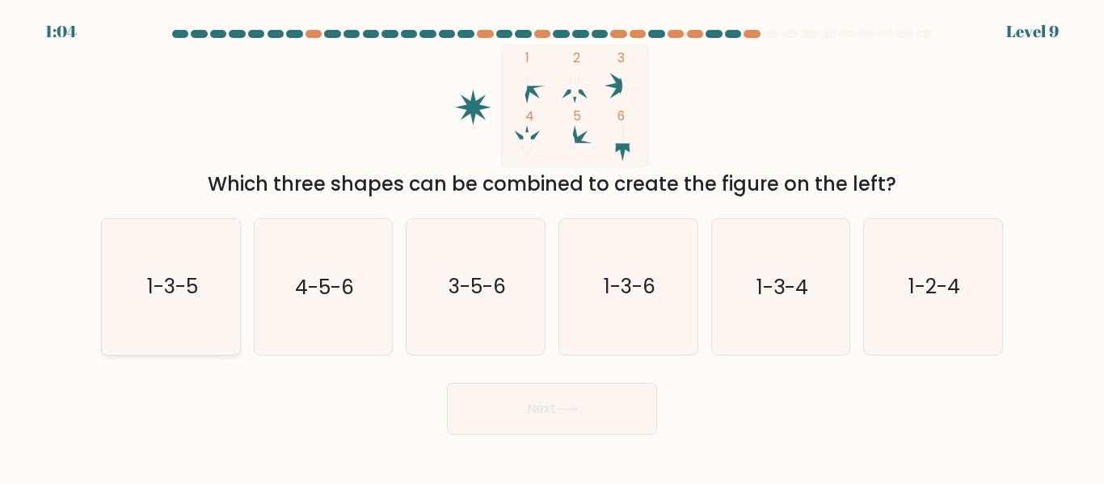
click at [185, 316] on icon "1-3-5" at bounding box center [170, 286] width 135 height 135
click at [552, 246] on input "a. 1-3-5" at bounding box center [552, 244] width 1 height 4
radio input "true"
click at [472, 385] on button "Next" at bounding box center [552, 409] width 210 height 52
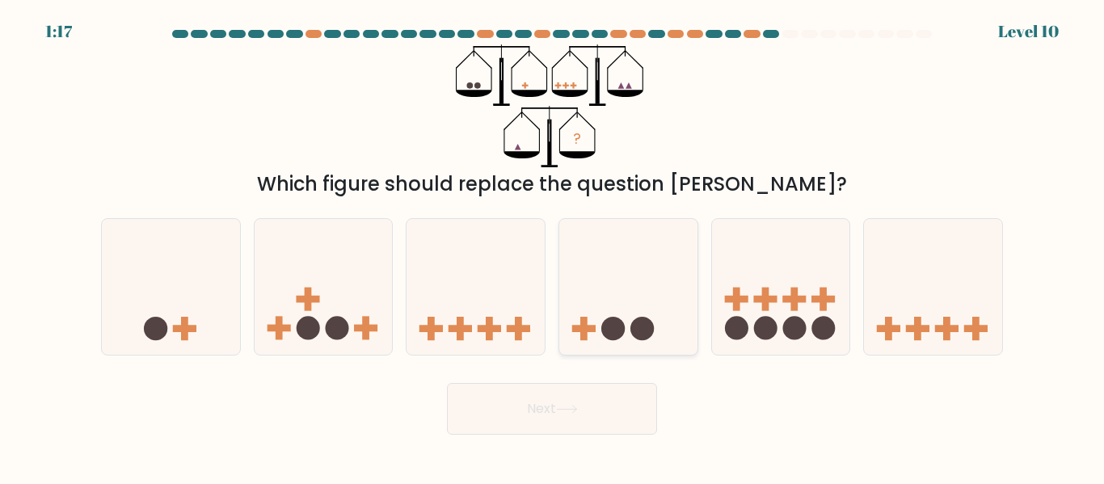
click at [586, 329] on rect at bounding box center [583, 328] width 23 height 7
click at [553, 246] on input "d." at bounding box center [552, 244] width 1 height 4
radio input "true"
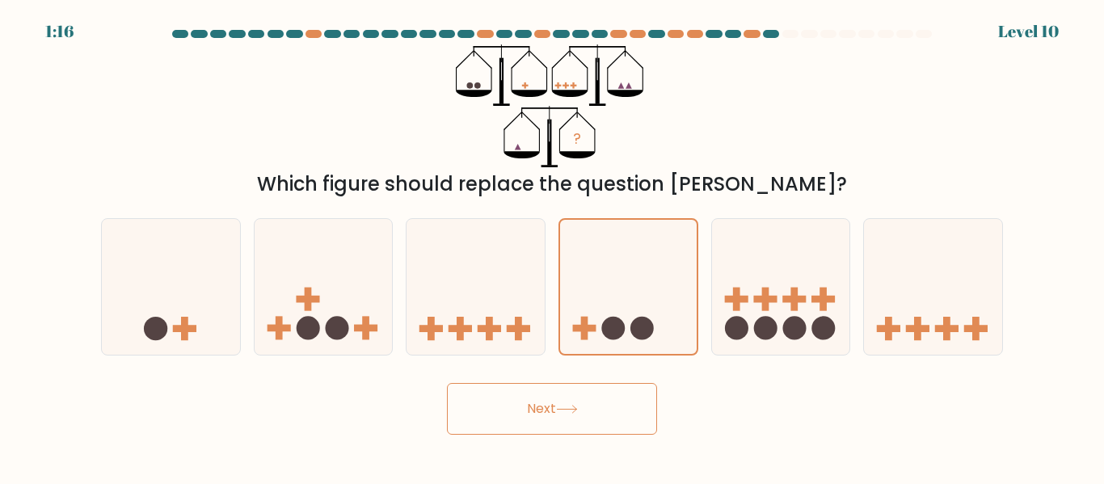
click at [553, 418] on button "Next" at bounding box center [552, 409] width 210 height 52
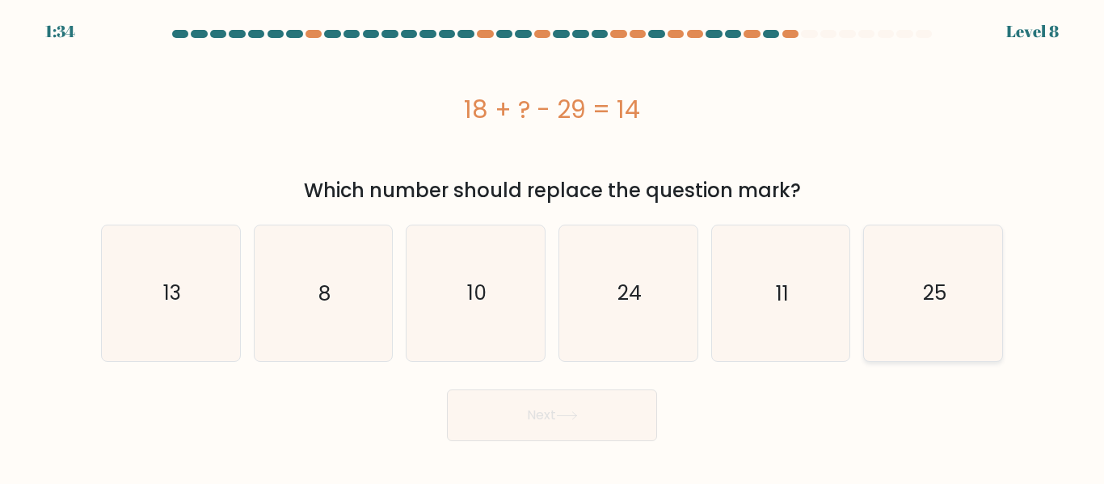
click at [928, 289] on text "25" at bounding box center [934, 293] width 23 height 28
click at [553, 246] on input "f. 25" at bounding box center [552, 244] width 1 height 4
radio input "true"
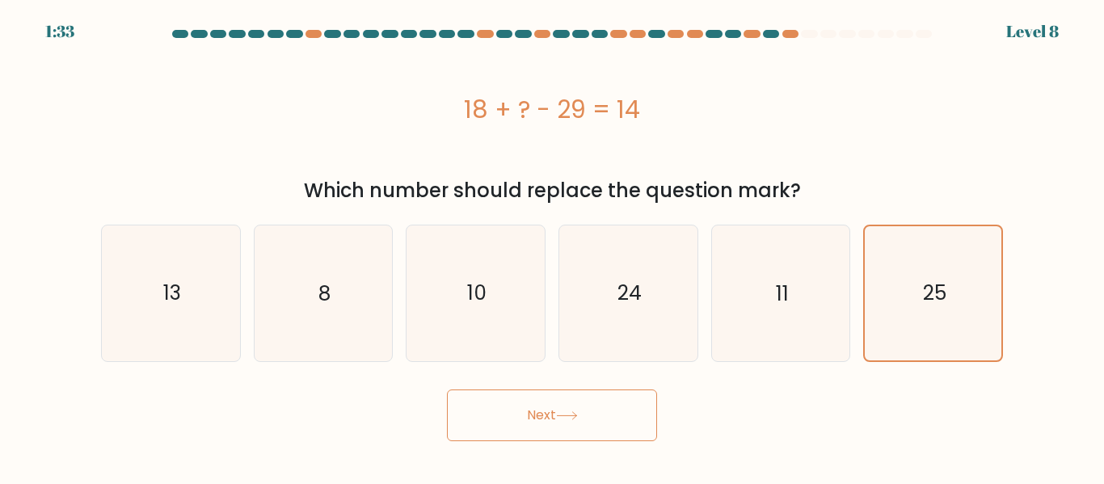
click at [603, 429] on button "Next" at bounding box center [552, 415] width 210 height 52
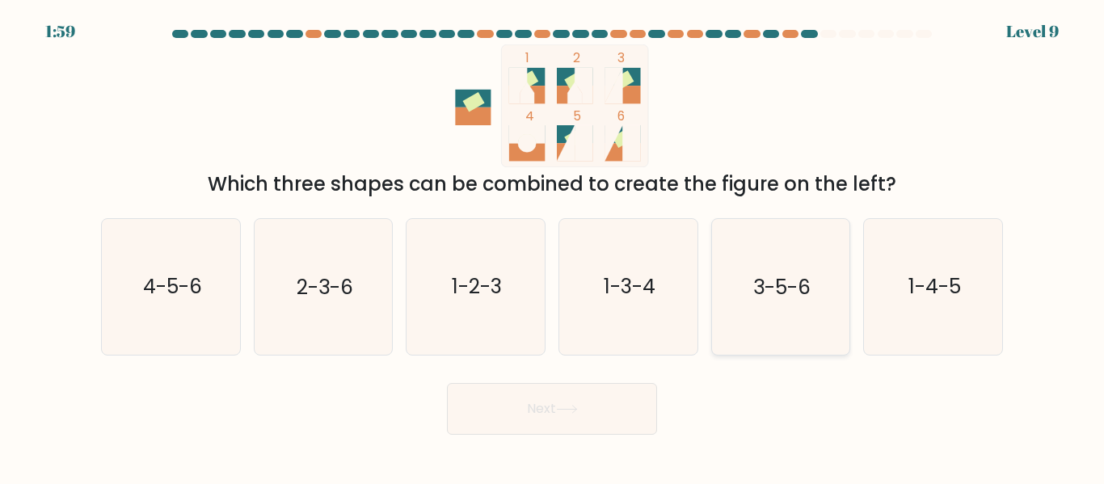
click at [808, 273] on text "3-5-6" at bounding box center [781, 287] width 57 height 28
click at [553, 246] on input "e. 3-5-6" at bounding box center [552, 244] width 1 height 4
radio input "true"
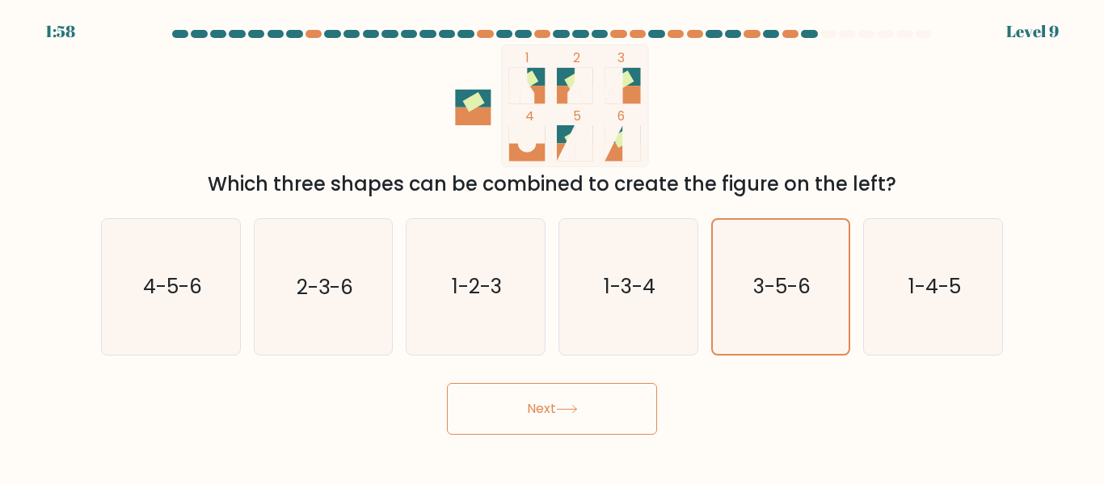
click at [531, 436] on body "1:58 Level 9" at bounding box center [552, 242] width 1104 height 484
click at [559, 424] on button "Next" at bounding box center [552, 409] width 210 height 52
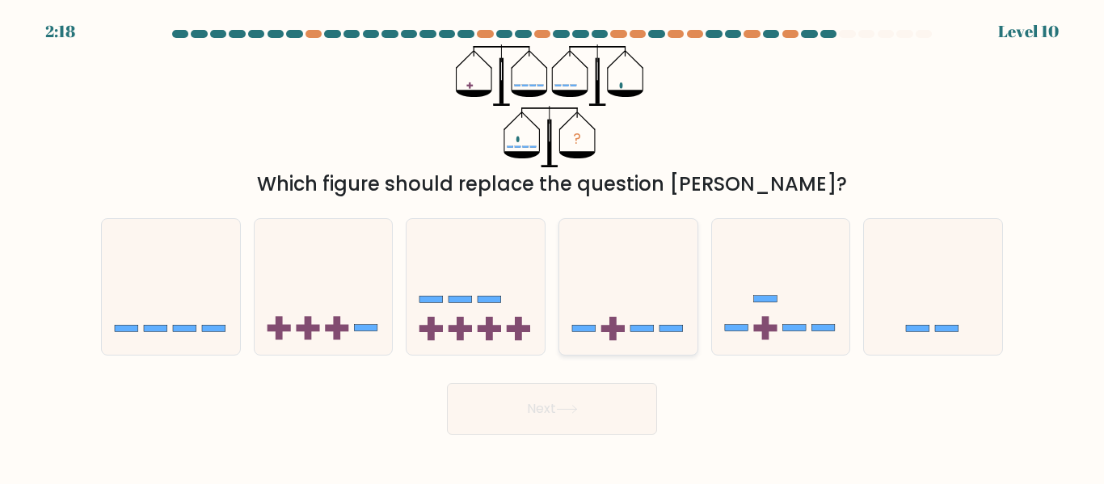
click at [631, 288] on icon at bounding box center [628, 286] width 138 height 114
click at [553, 246] on input "d." at bounding box center [552, 244] width 1 height 4
radio input "true"
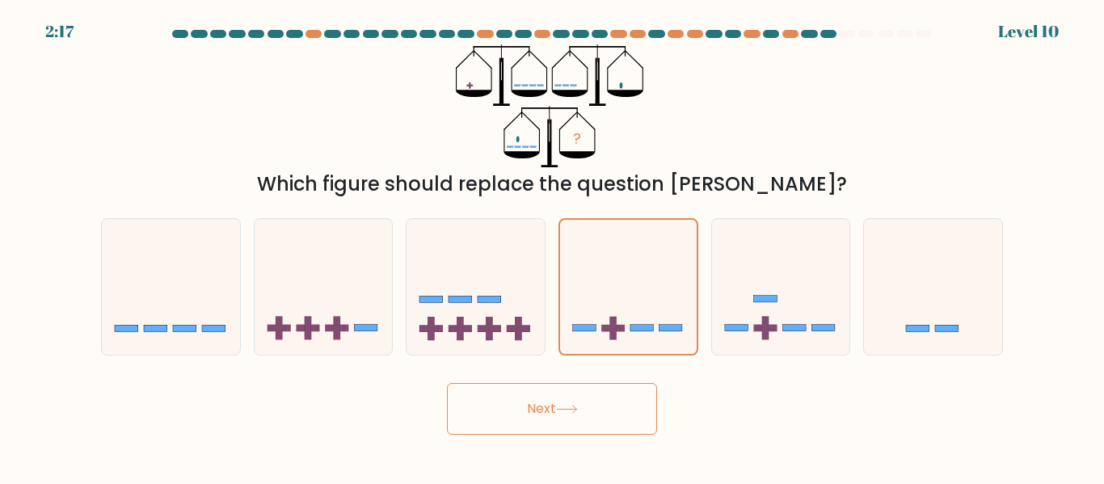
click at [633, 409] on button "Next" at bounding box center [552, 409] width 210 height 52
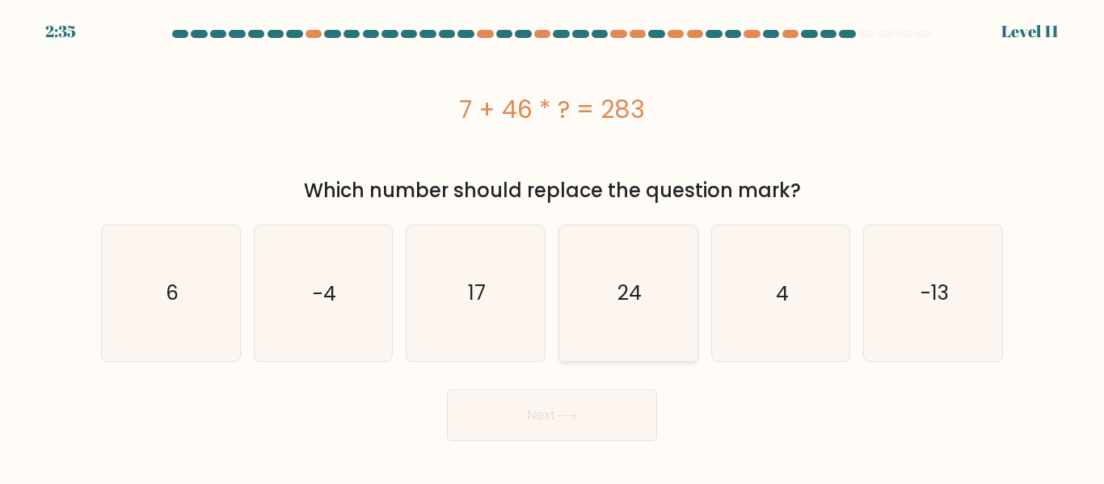
click at [640, 319] on icon "24" at bounding box center [628, 292] width 135 height 135
click at [553, 246] on input "d. 24" at bounding box center [552, 244] width 1 height 4
radio input "true"
click at [608, 399] on button "Next" at bounding box center [552, 415] width 210 height 52
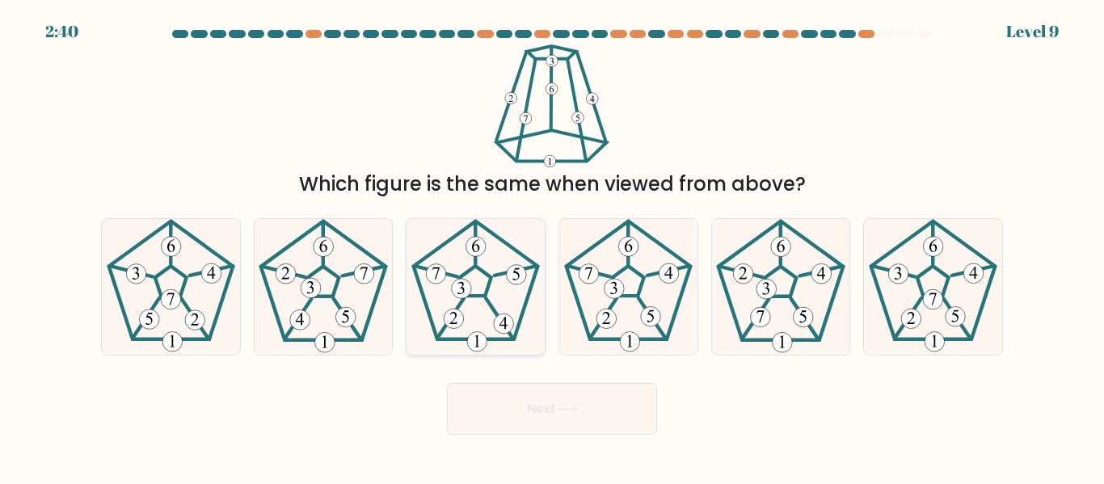
click at [512, 336] on 460 at bounding box center [499, 319] width 27 height 41
click at [552, 246] on input "c." at bounding box center [552, 244] width 1 height 4
radio input "true"
click at [540, 390] on button "Next" at bounding box center [552, 409] width 210 height 52
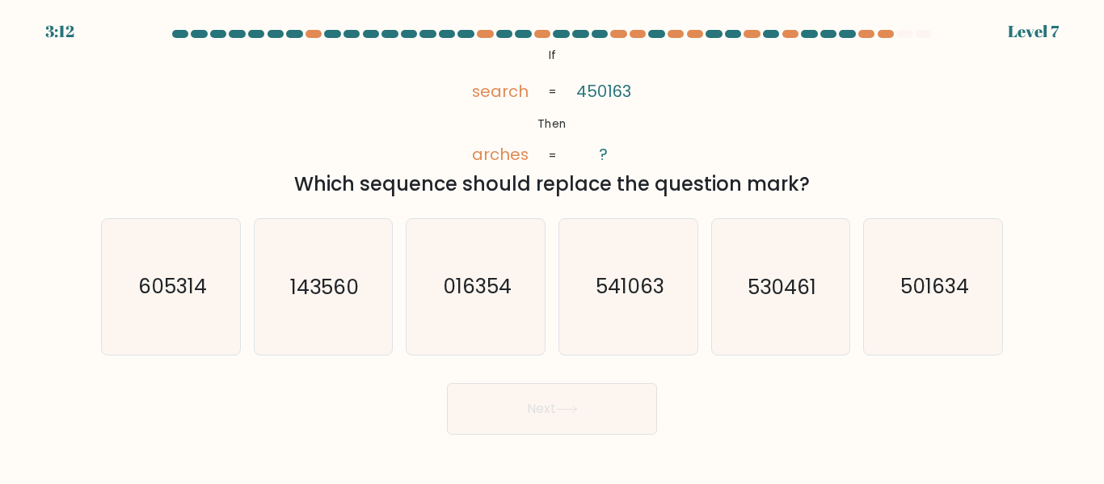
click at [515, 355] on form "If ?" at bounding box center [552, 232] width 1104 height 405
click at [488, 303] on icon "016354" at bounding box center [475, 286] width 135 height 135
click at [552, 246] on input "c. 016354" at bounding box center [552, 244] width 1 height 4
radio input "true"
click at [575, 422] on button "Next" at bounding box center [552, 409] width 210 height 52
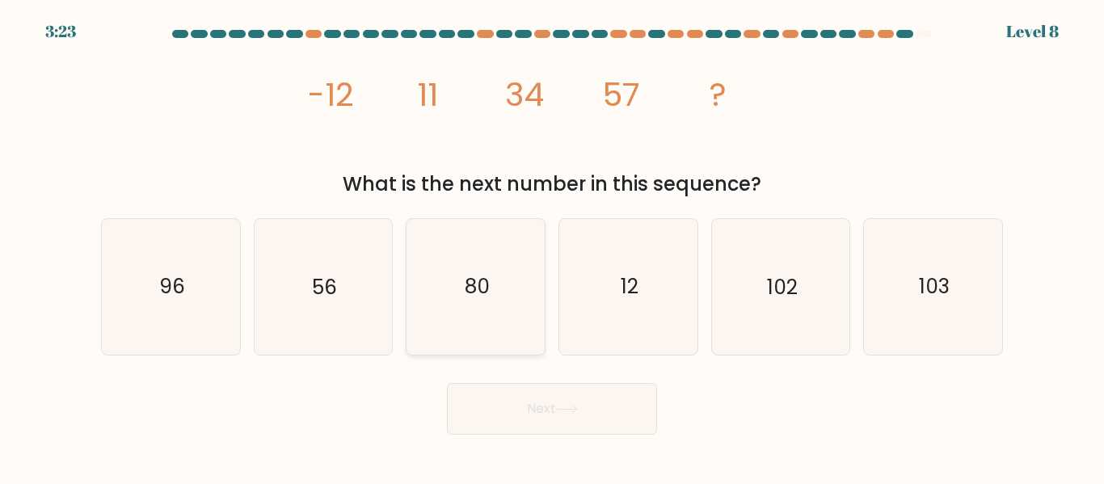
click at [490, 280] on icon "80" at bounding box center [475, 286] width 135 height 135
click at [552, 246] on input "c. 80" at bounding box center [552, 244] width 1 height 4
radio input "true"
click at [576, 406] on icon at bounding box center [566, 409] width 19 height 7
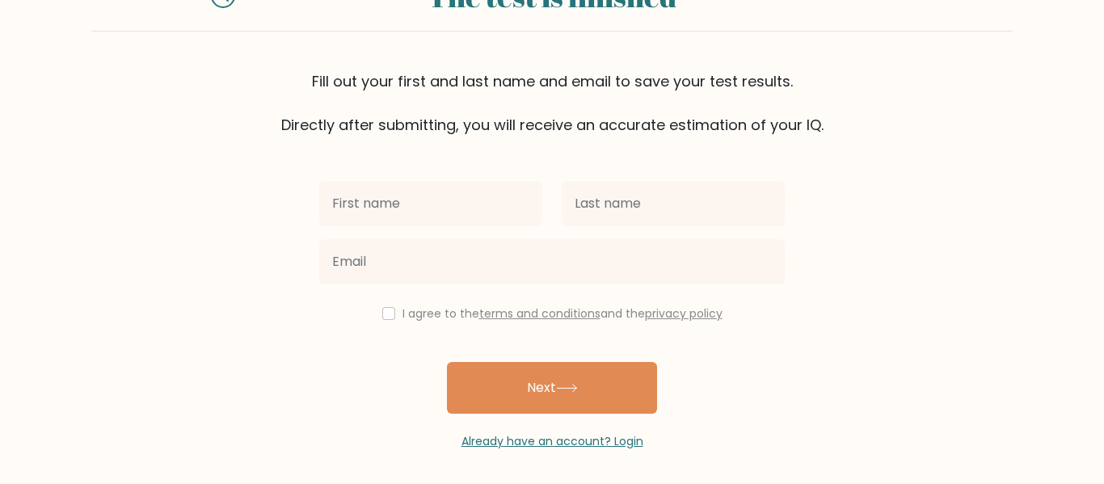
scroll to position [79, 0]
type input "[PERSON_NAME]"
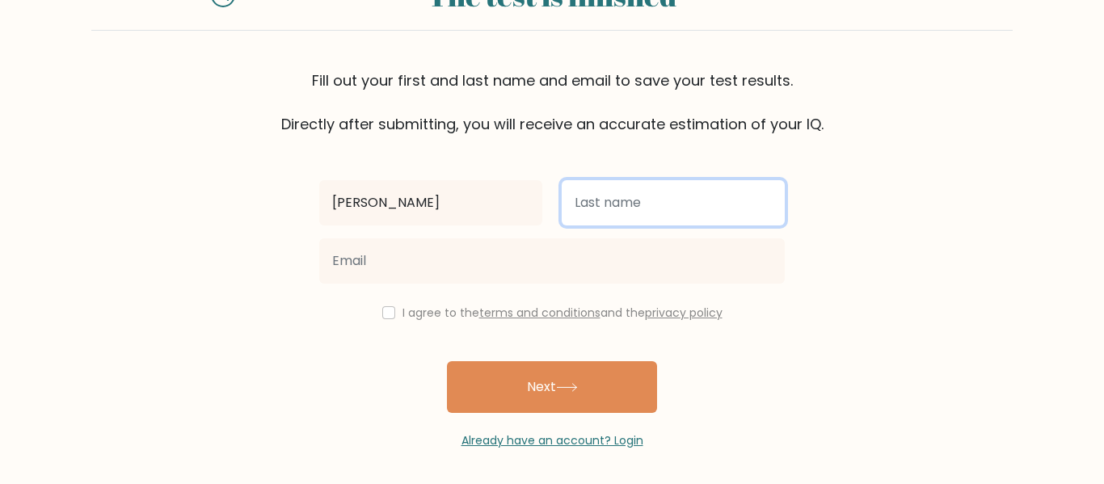
click at [694, 204] on input "text" at bounding box center [673, 202] width 223 height 45
type input "broekstra"
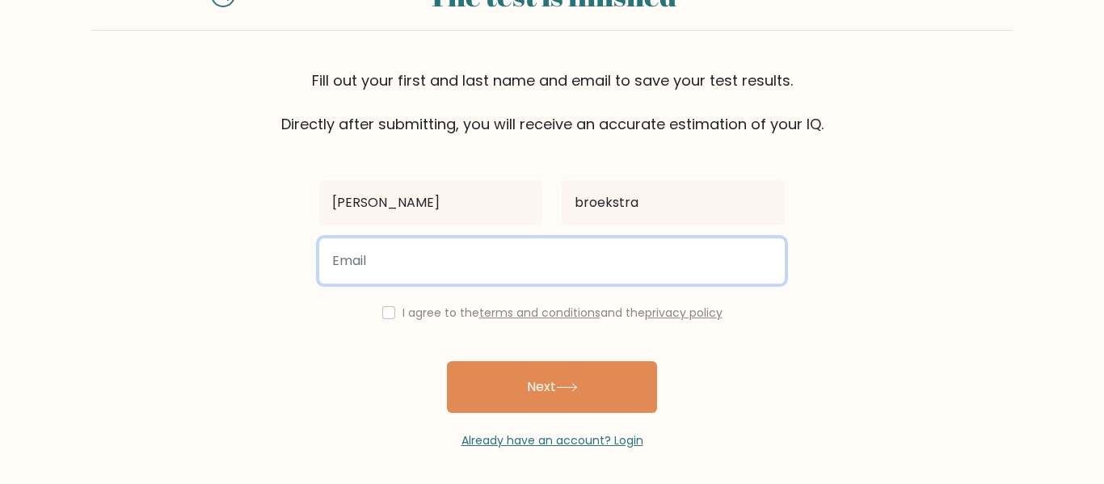
click at [659, 270] on input "email" at bounding box center [551, 260] width 465 height 45
type input "g"
type input "broega101997@student.elks.net"
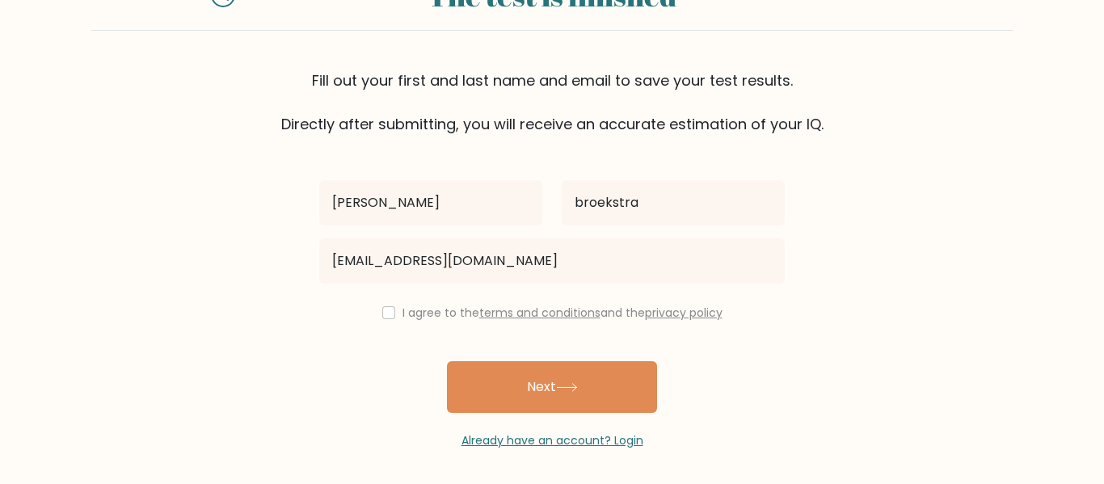
click at [416, 309] on label "I agree to the terms and conditions and the privacy policy" at bounding box center [562, 313] width 320 height 16
click at [386, 311] on input "checkbox" at bounding box center [388, 312] width 13 height 13
checkbox input "true"
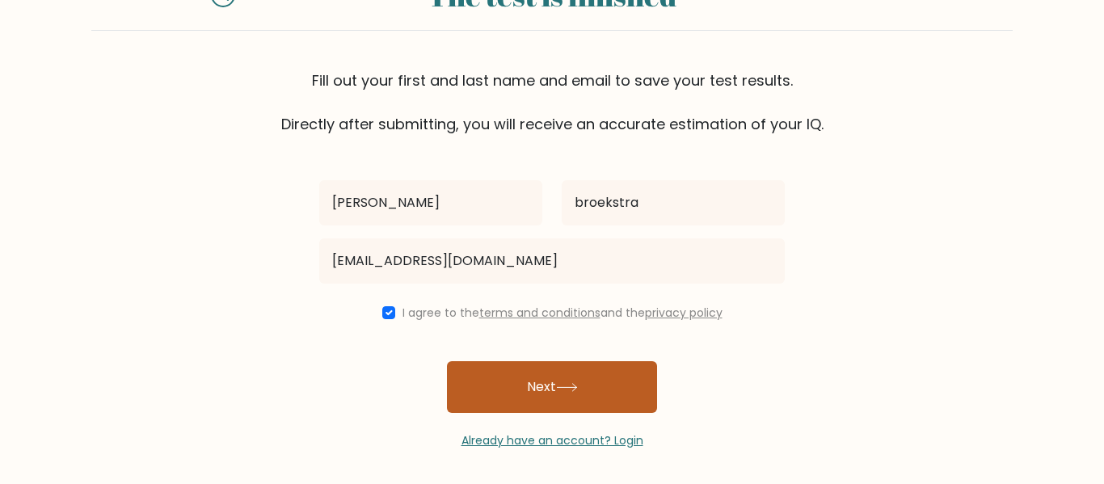
click at [529, 375] on button "Next" at bounding box center [552, 387] width 210 height 52
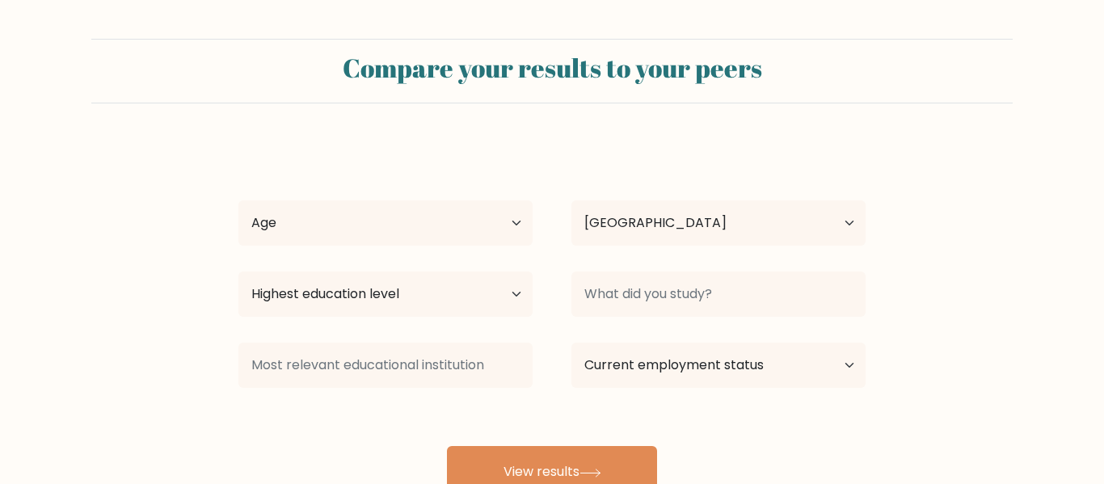
select select "US"
click at [433, 212] on select "Age Under [DEMOGRAPHIC_DATA] [DEMOGRAPHIC_DATA] [DEMOGRAPHIC_DATA] [DEMOGRAPHIC…" at bounding box center [385, 222] width 294 height 45
select select "min_18"
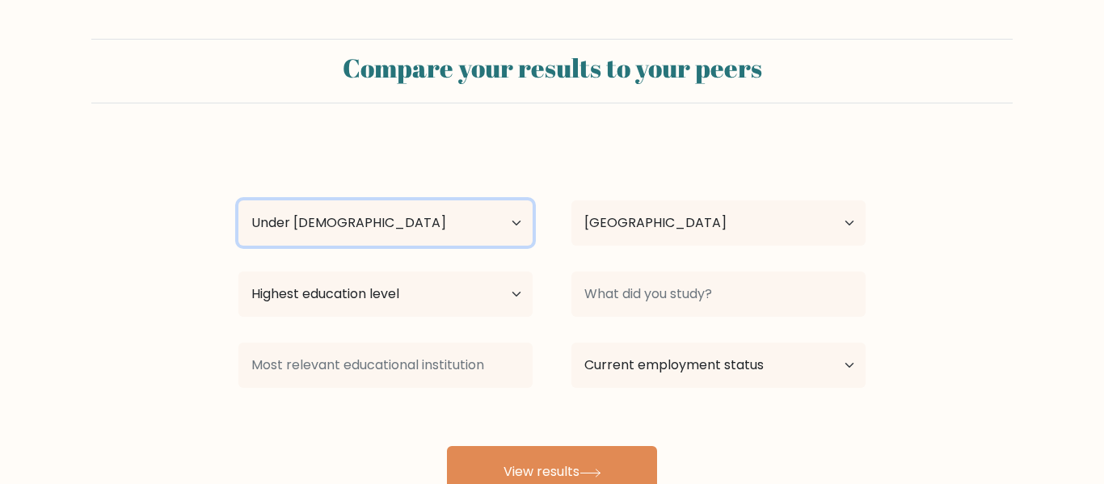
click at [238, 200] on select "Age Under [DEMOGRAPHIC_DATA] [DEMOGRAPHIC_DATA] [DEMOGRAPHIC_DATA] [DEMOGRAPHIC…" at bounding box center [385, 222] width 294 height 45
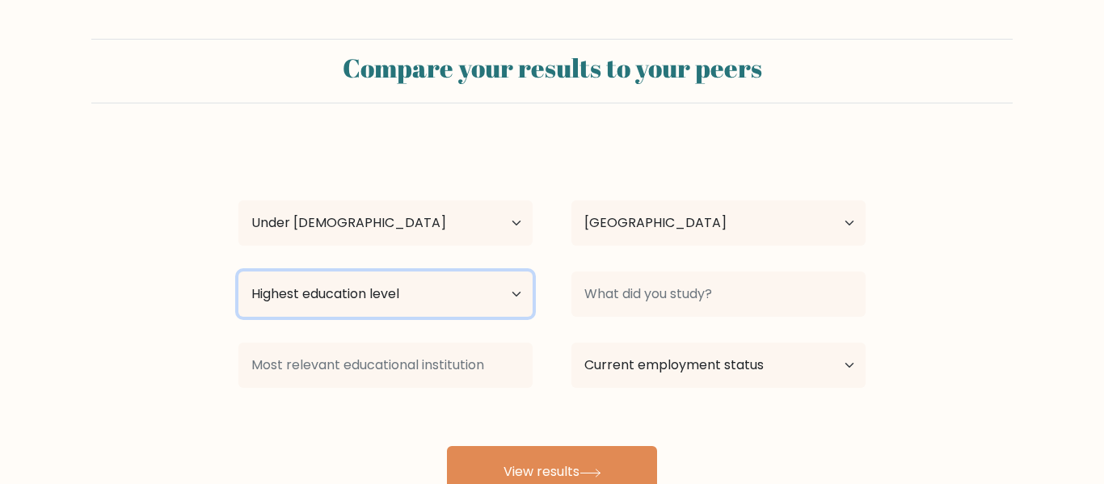
click at [521, 307] on select "Highest education level No schooling Primary Lower Secondary Upper Secondary Oc…" at bounding box center [385, 293] width 294 height 45
select select "lower_secondary"
click at [238, 271] on select "Highest education level No schooling Primary Lower Secondary Upper Secondary Oc…" at bounding box center [385, 293] width 294 height 45
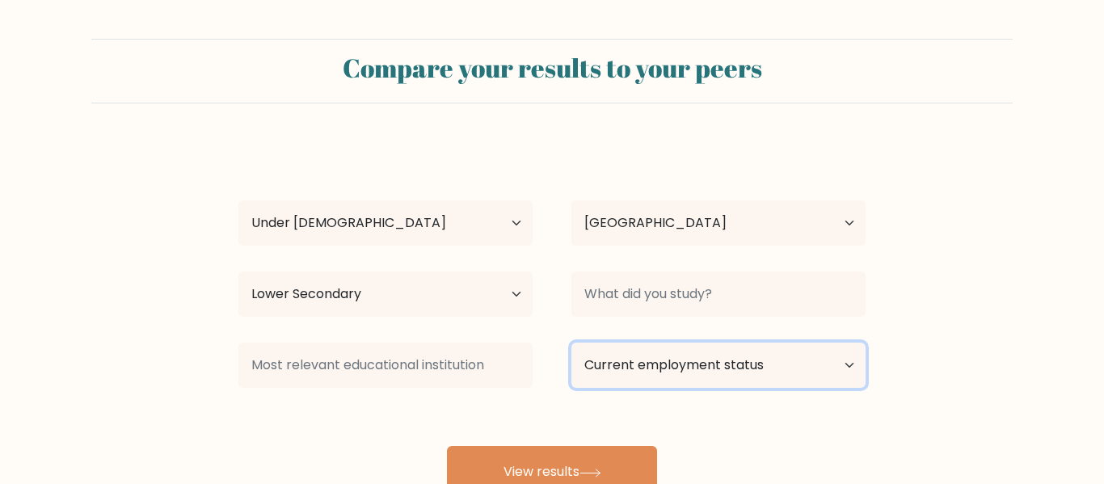
click at [599, 351] on select "Current employment status Employed Student Retired Other / prefer not to answer" at bounding box center [718, 365] width 294 height 45
select select "student"
click at [571, 343] on select "Current employment status Employed Student Retired Other / prefer not to answer" at bounding box center [718, 365] width 294 height 45
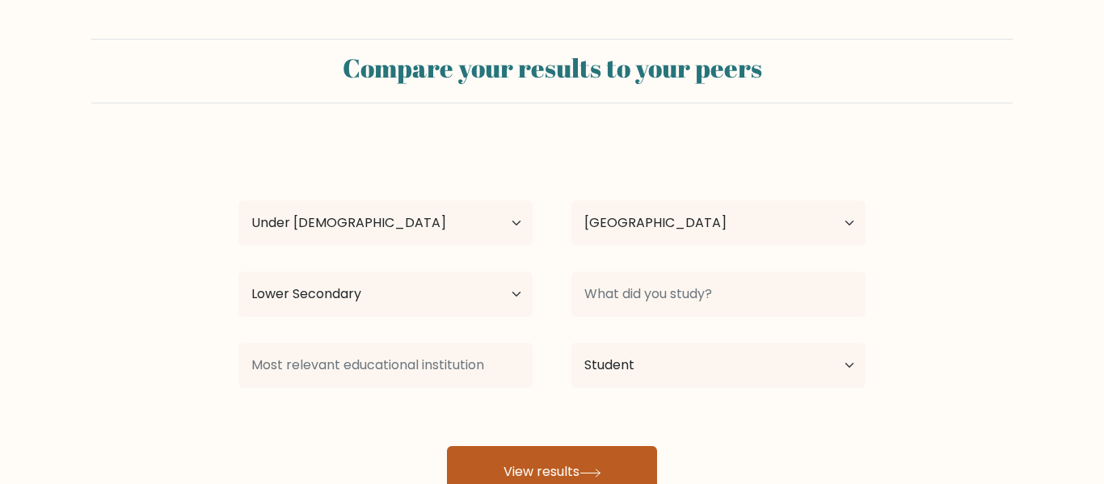
click at [625, 459] on button "View results" at bounding box center [552, 472] width 210 height 52
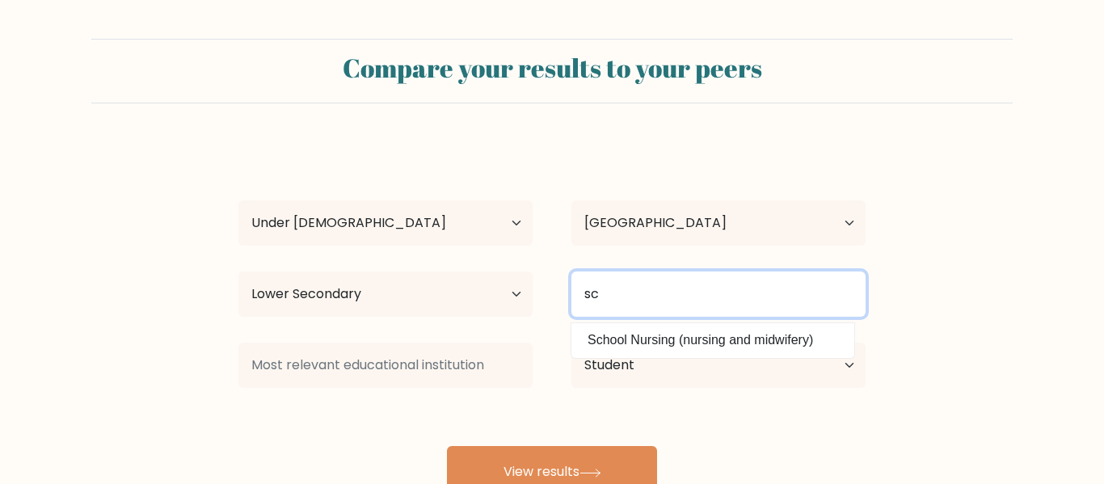
type input "s"
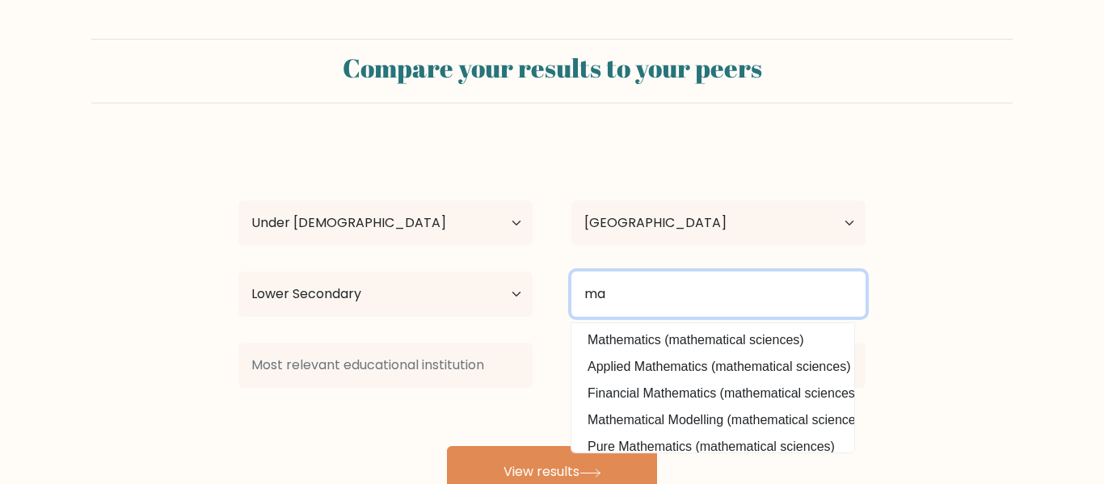
type input "m"
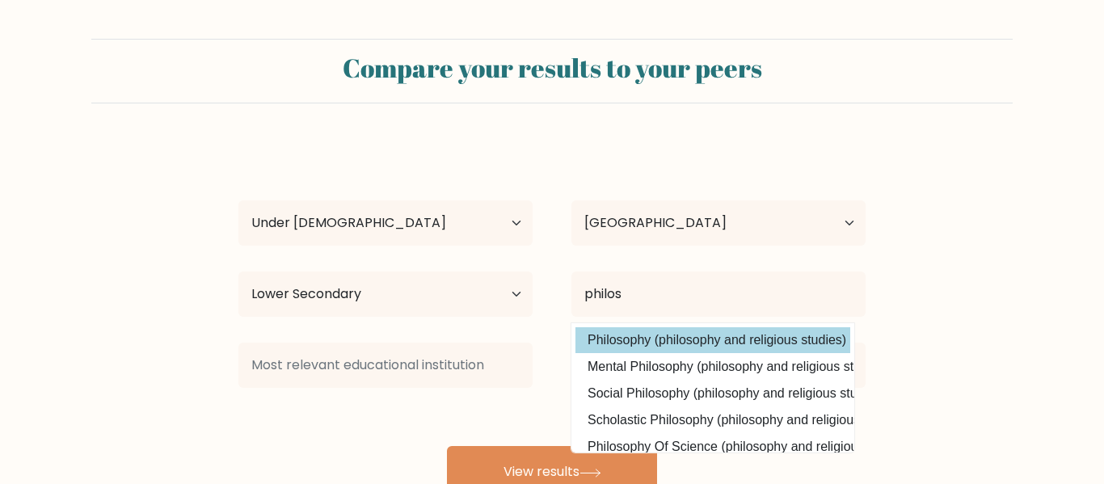
click at [688, 345] on option "Philosophy (philosophy and religious studies)" at bounding box center [712, 340] width 275 height 26
type input "Philosophy"
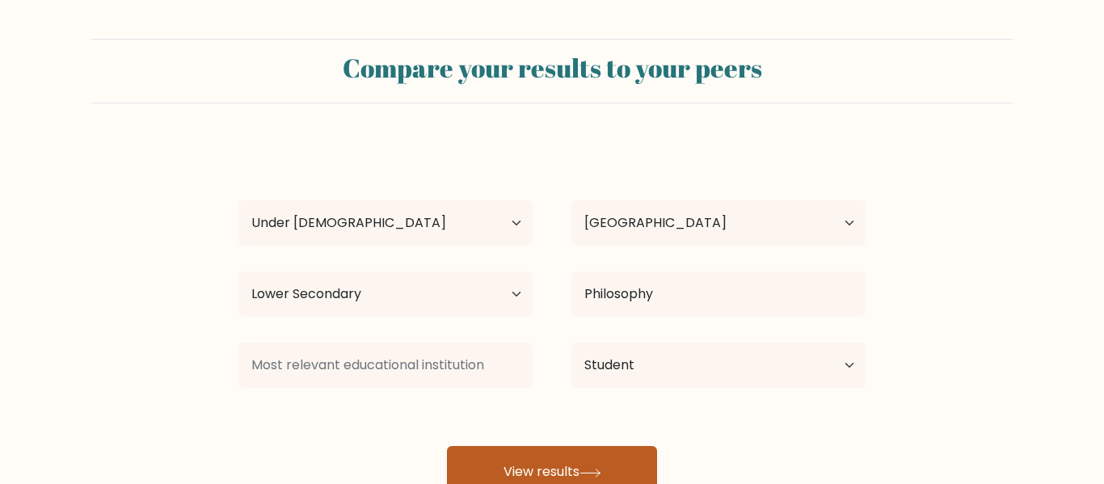
click at [528, 451] on button "View results" at bounding box center [552, 472] width 210 height 52
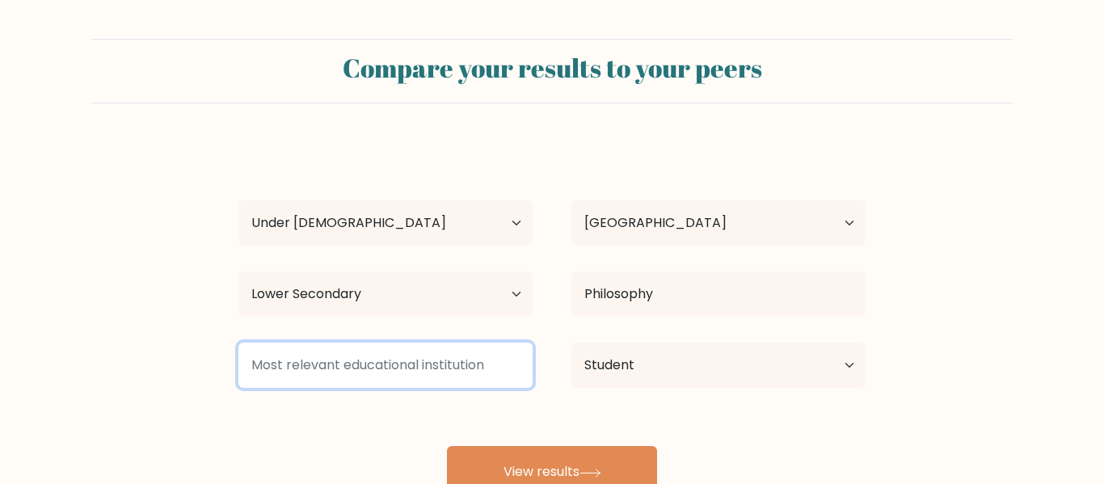
type input "e"
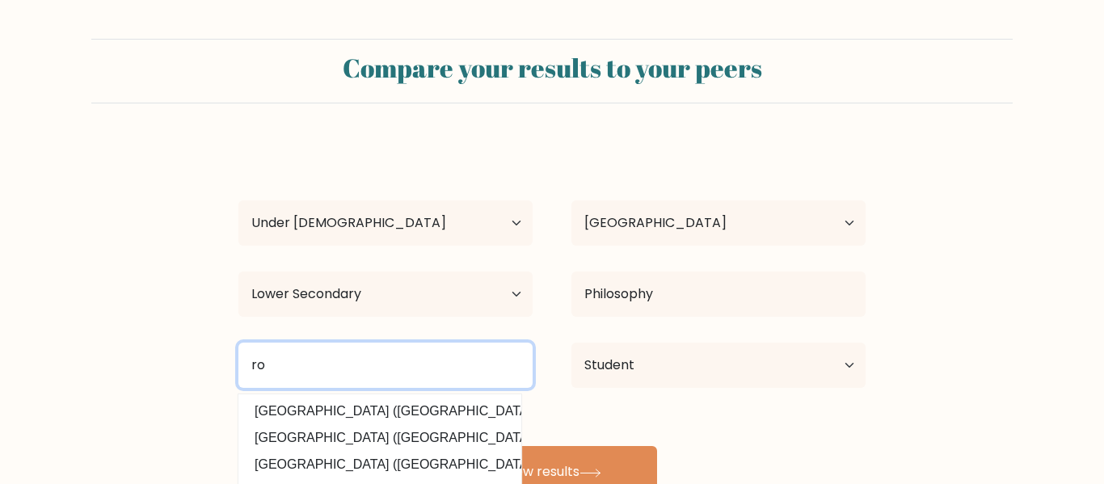
type input "r"
type input "a"
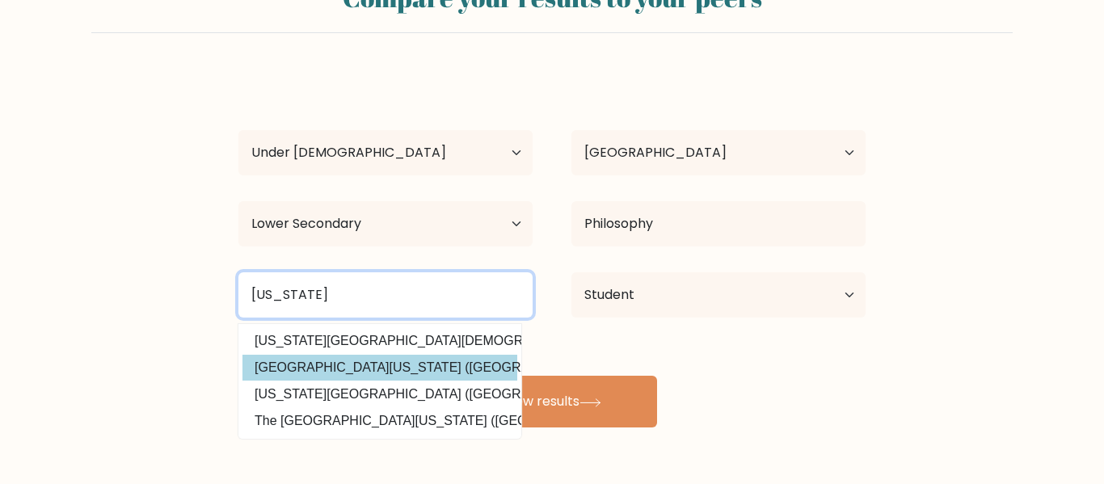
scroll to position [72, 0]
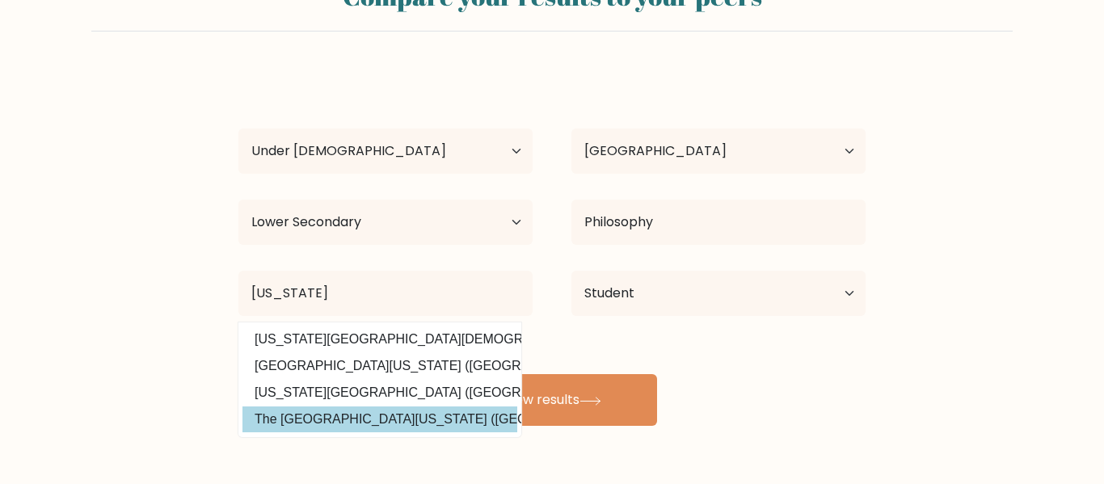
click at [391, 426] on option "The University of Arizona (United States)" at bounding box center [379, 419] width 275 height 26
type input "The [GEOGRAPHIC_DATA][US_STATE]"
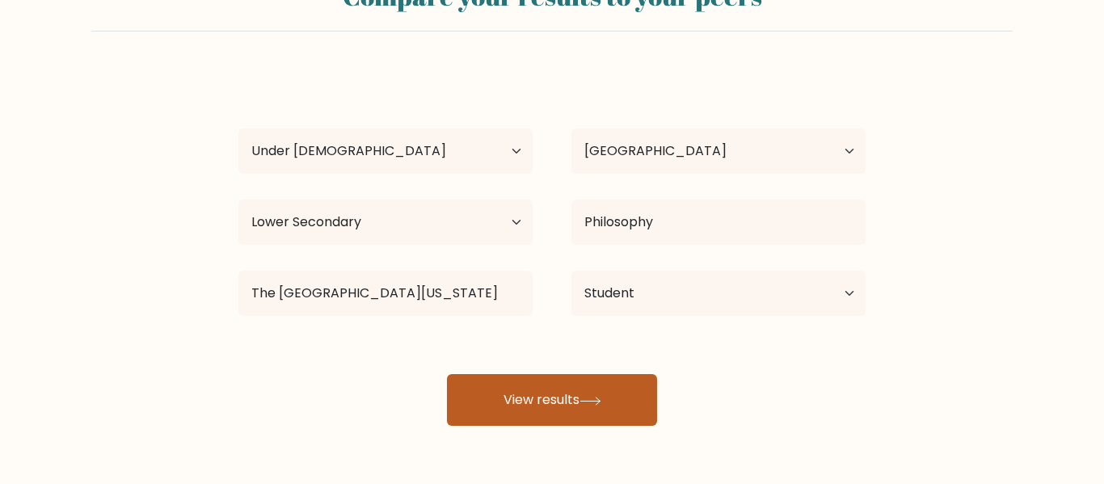
click at [506, 412] on button "View results" at bounding box center [552, 400] width 210 height 52
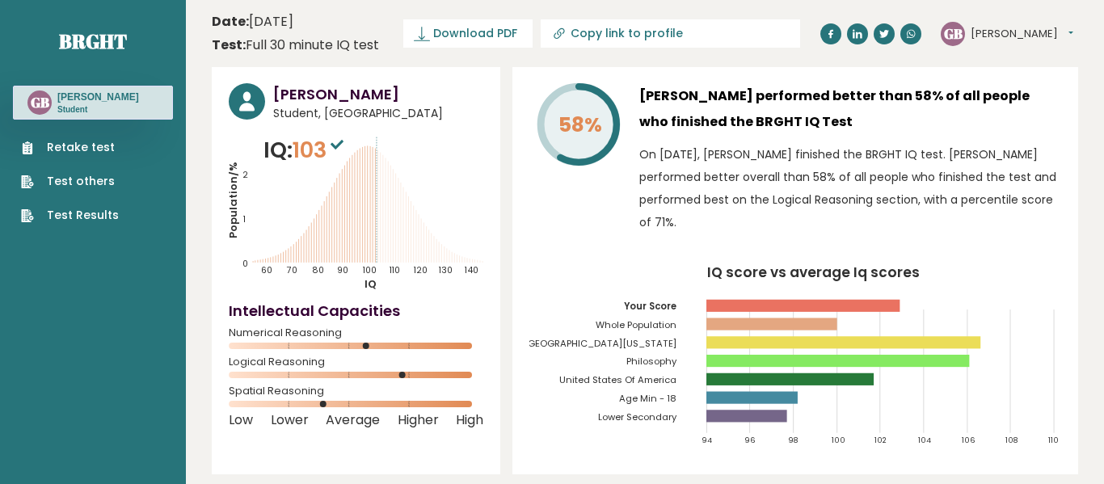
click at [320, 406] on rect at bounding box center [356, 404] width 254 height 6
click at [291, 393] on div "Spatial Reasoning" at bounding box center [356, 401] width 254 height 26
copy div "Spatial Reasoning"
